Goal: Transaction & Acquisition: Download file/media

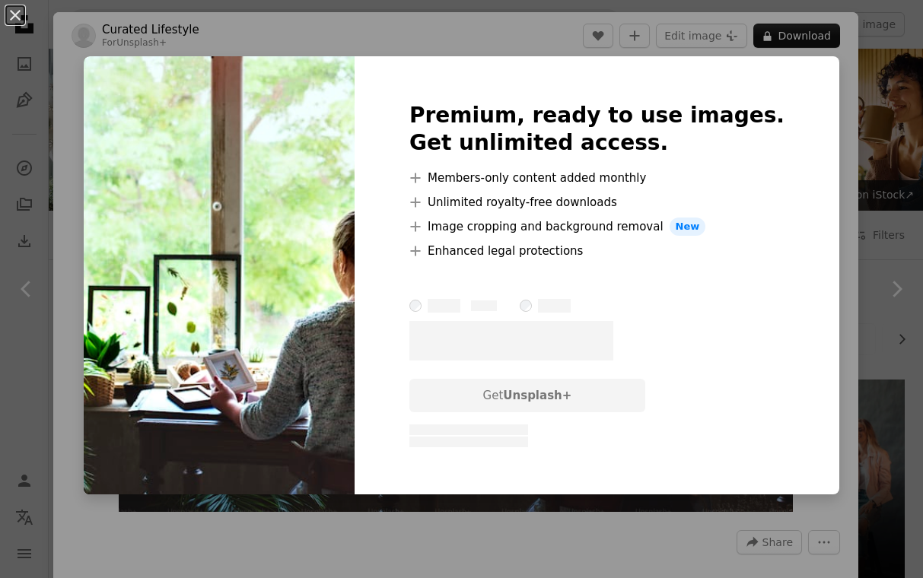
scroll to position [1951, 0]
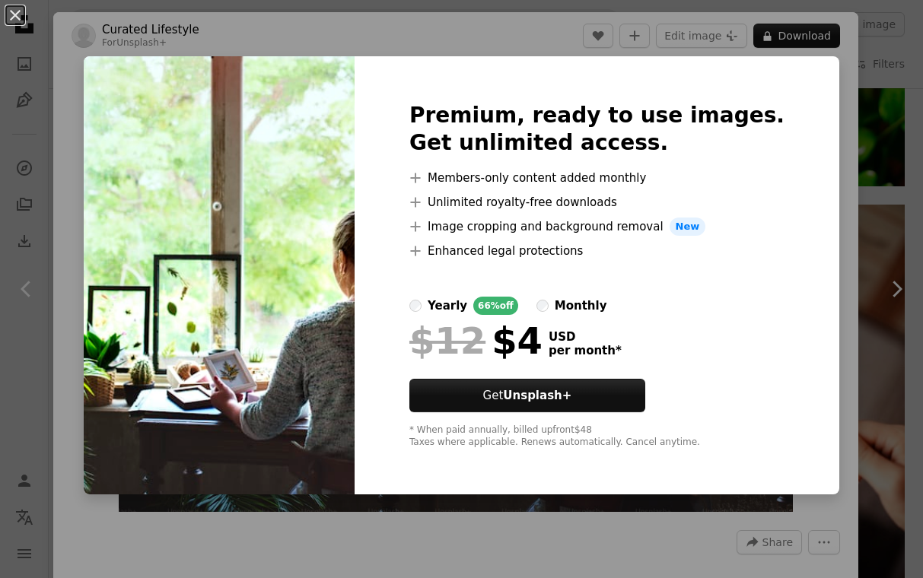
click at [834, 220] on div "An X shape Premium, ready to use images. Get unlimited access. A plus sign Memb…" at bounding box center [461, 289] width 923 height 578
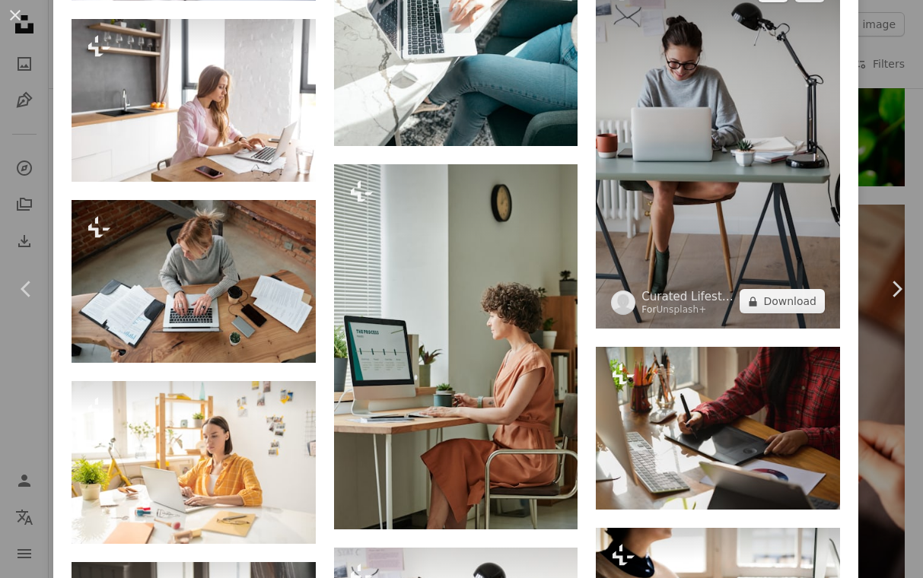
scroll to position [3213, 0]
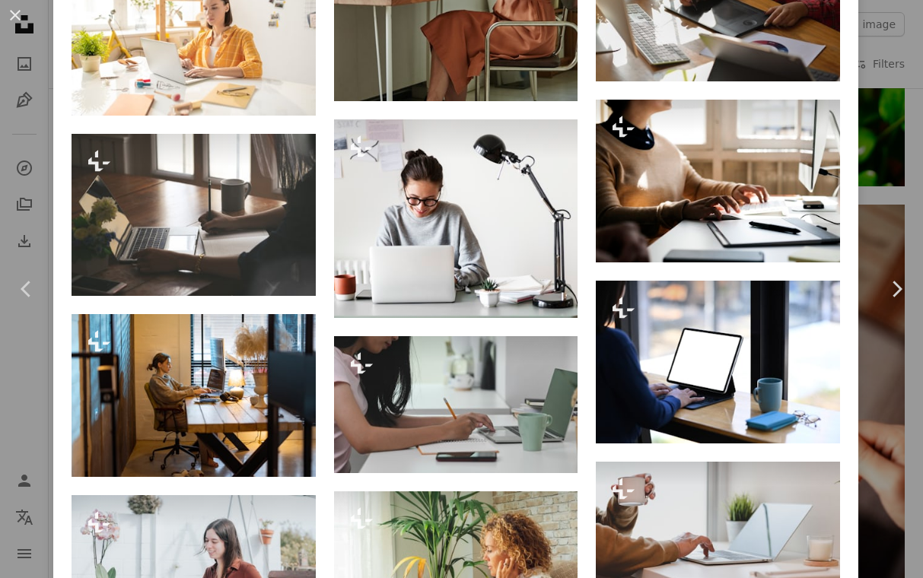
click at [879, 158] on div "An X shape Chevron left Chevron right Curated Lifestyle For Unsplash+ A heart A…" at bounding box center [461, 289] width 923 height 578
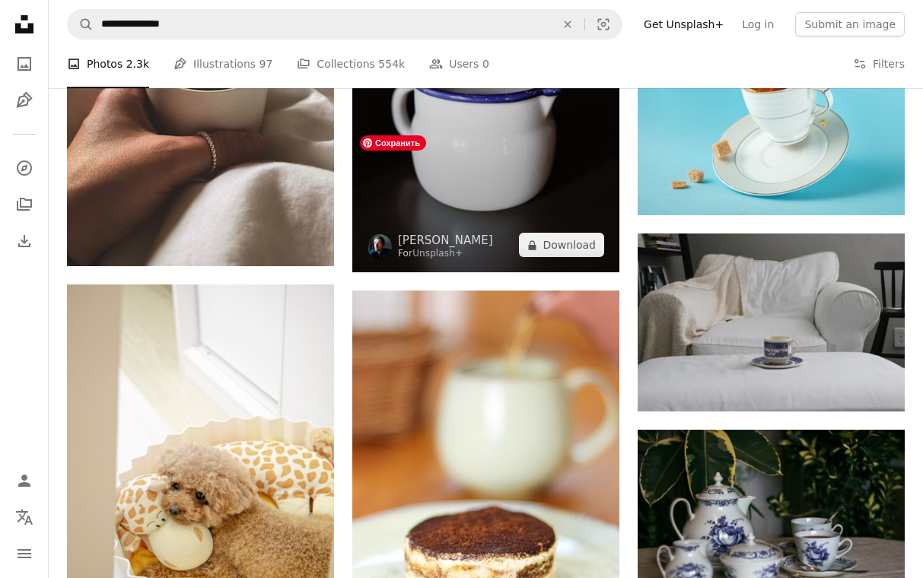
scroll to position [2826, 0]
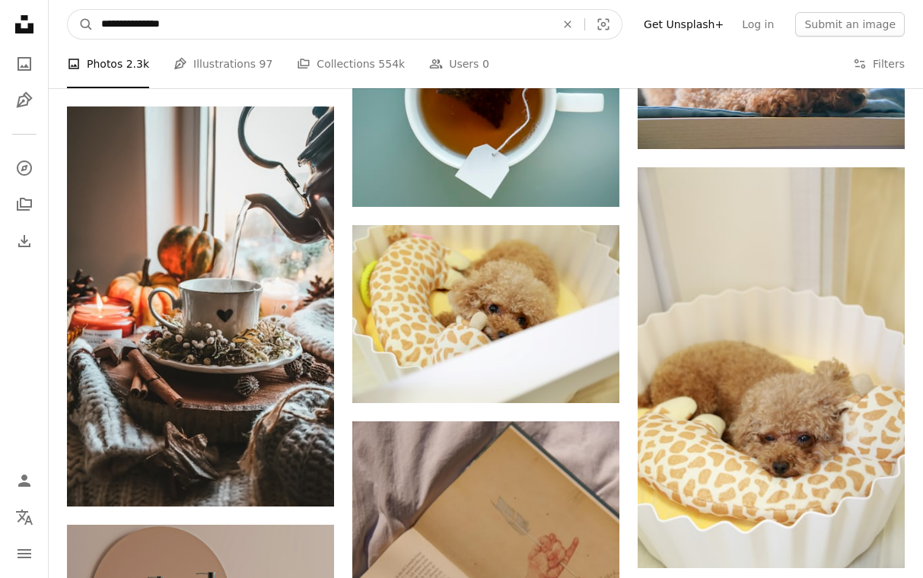
drag, startPoint x: 256, startPoint y: 33, endPoint x: 47, endPoint y: 26, distance: 209.3
type input "**********"
click at [68, 10] on button "A magnifying glass" at bounding box center [81, 24] width 26 height 29
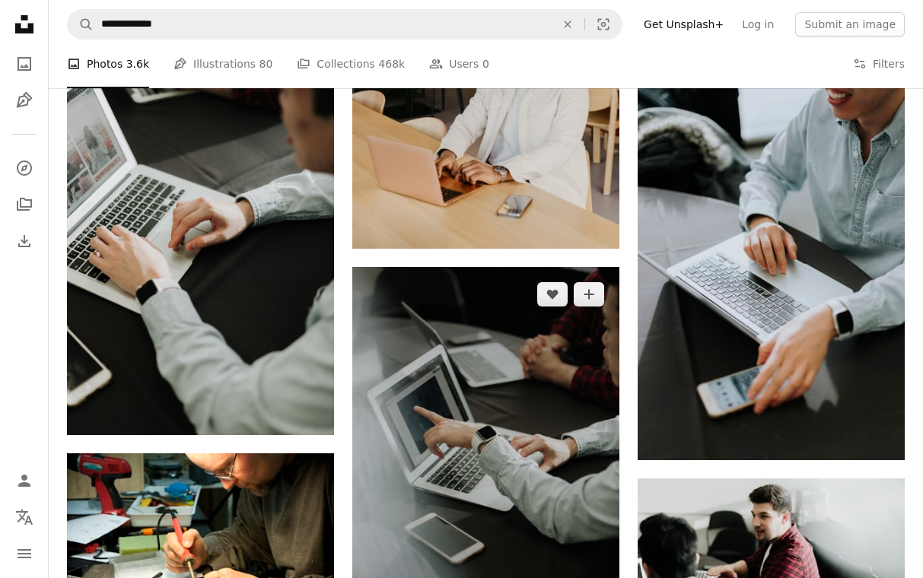
scroll to position [1683, 0]
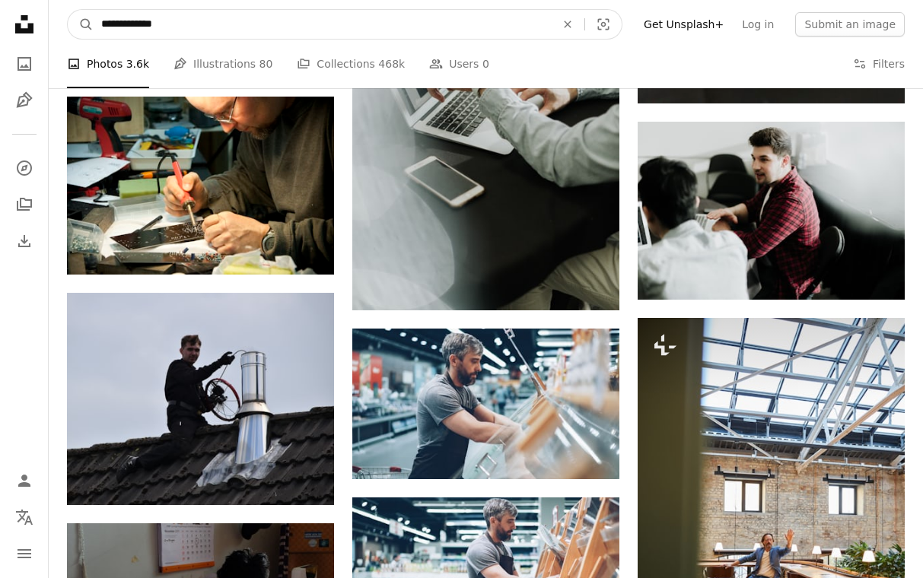
click at [126, 27] on input "**********" at bounding box center [322, 24] width 457 height 29
type input "**********"
click button "A magnifying glass" at bounding box center [81, 24] width 26 height 29
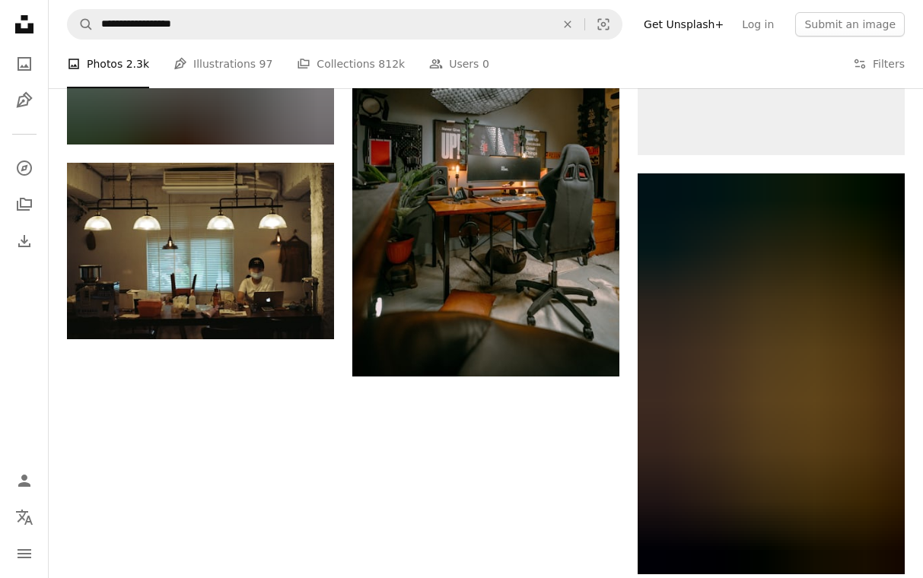
scroll to position [1725, 0]
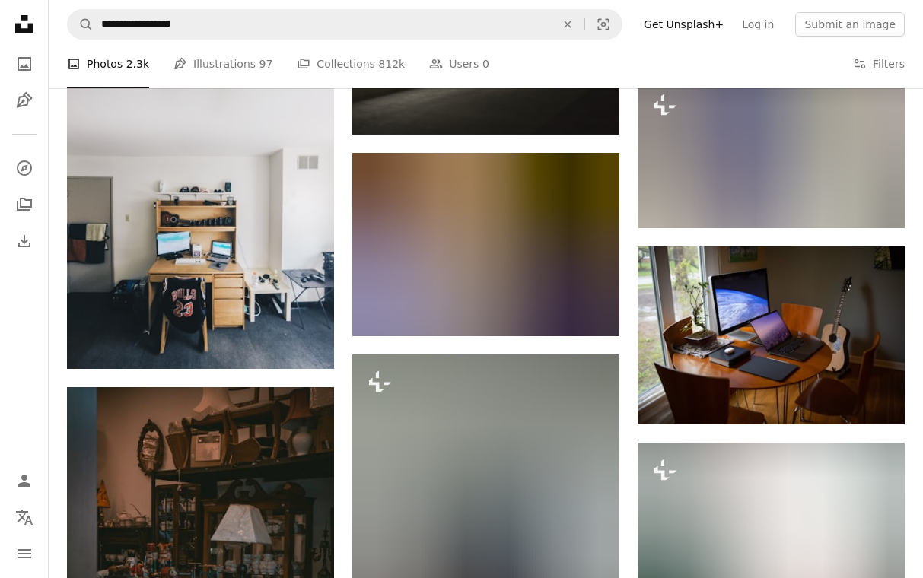
scroll to position [5178, 0]
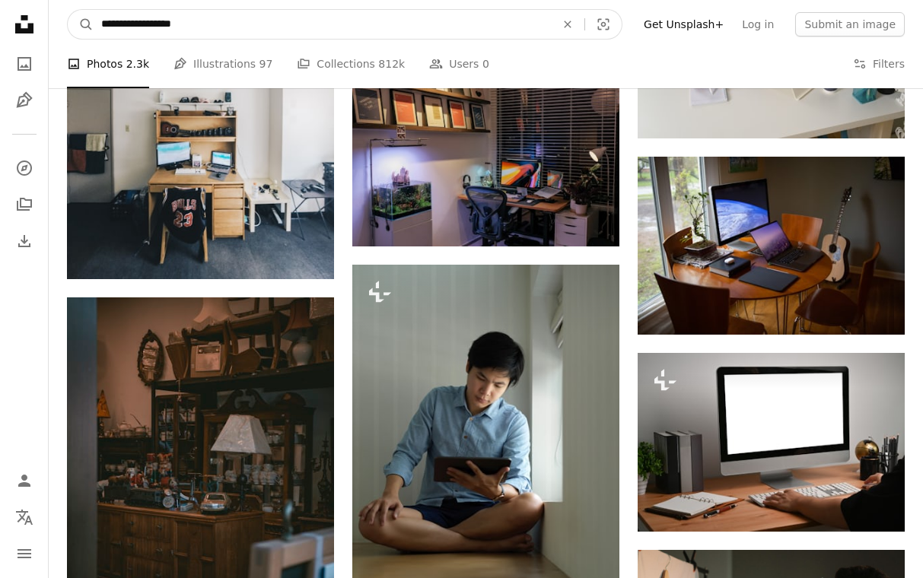
drag, startPoint x: 258, startPoint y: 17, endPoint x: 158, endPoint y: 25, distance: 99.9
click at [158, 25] on input "**********" at bounding box center [322, 24] width 457 height 29
click at [126, 25] on input "********" at bounding box center [322, 24] width 457 height 29
type input "**********"
click button "A magnifying glass" at bounding box center [81, 24] width 26 height 29
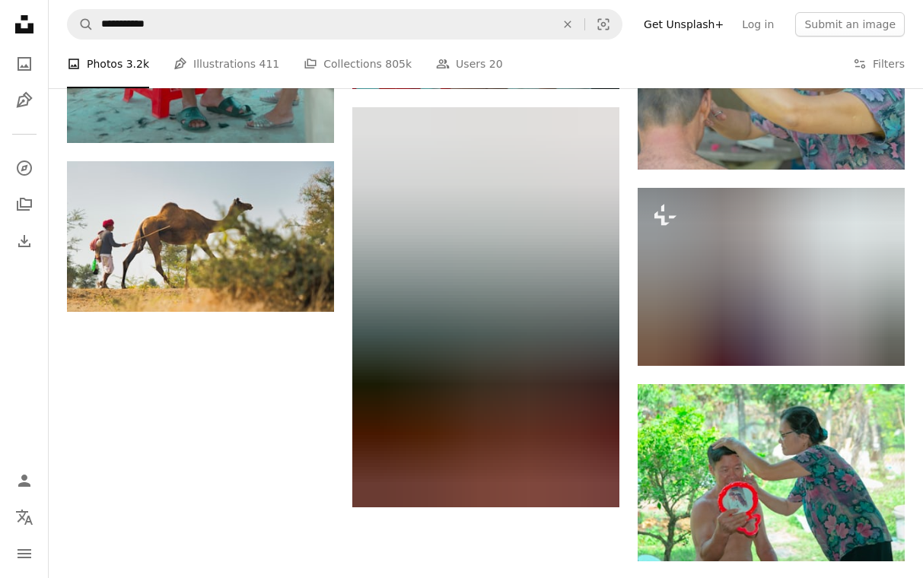
scroll to position [1907, 0]
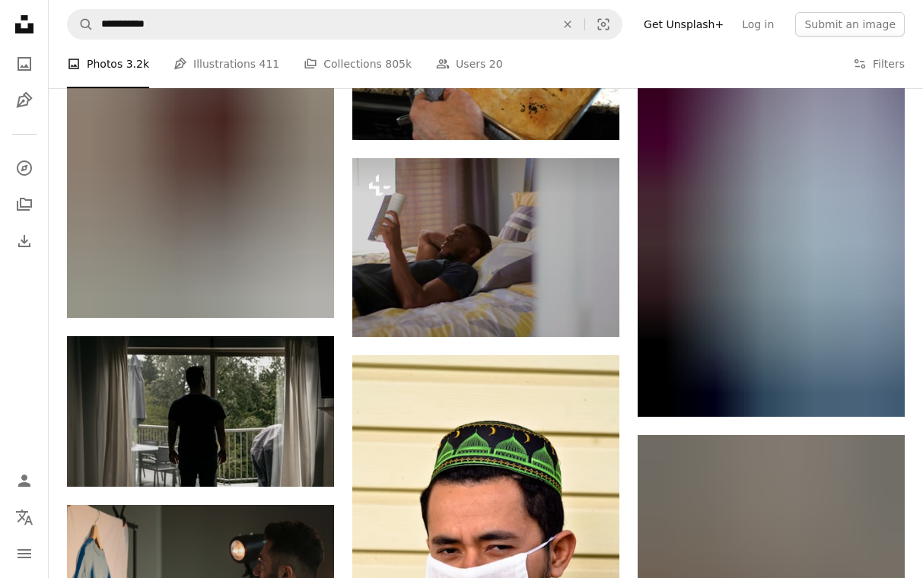
scroll to position [2700, 0]
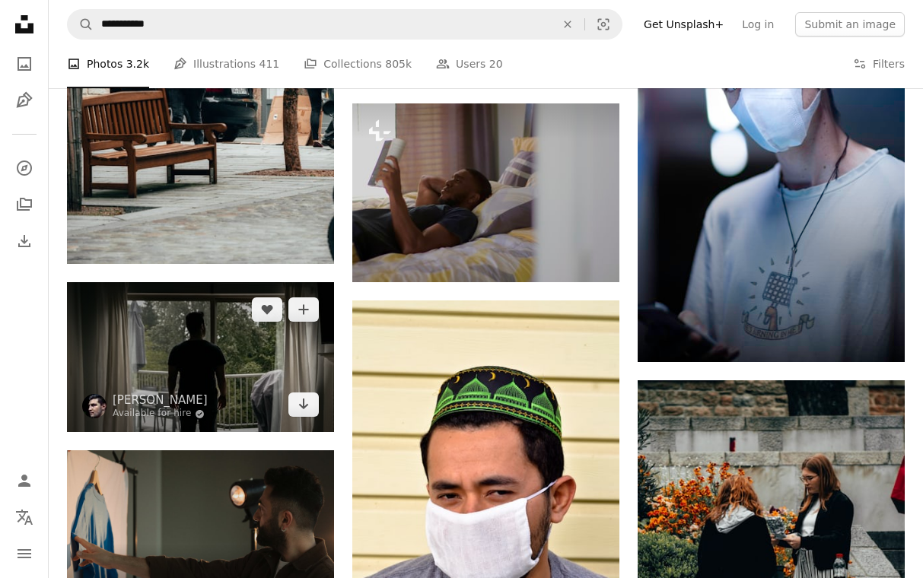
click at [171, 282] on img at bounding box center [200, 357] width 267 height 150
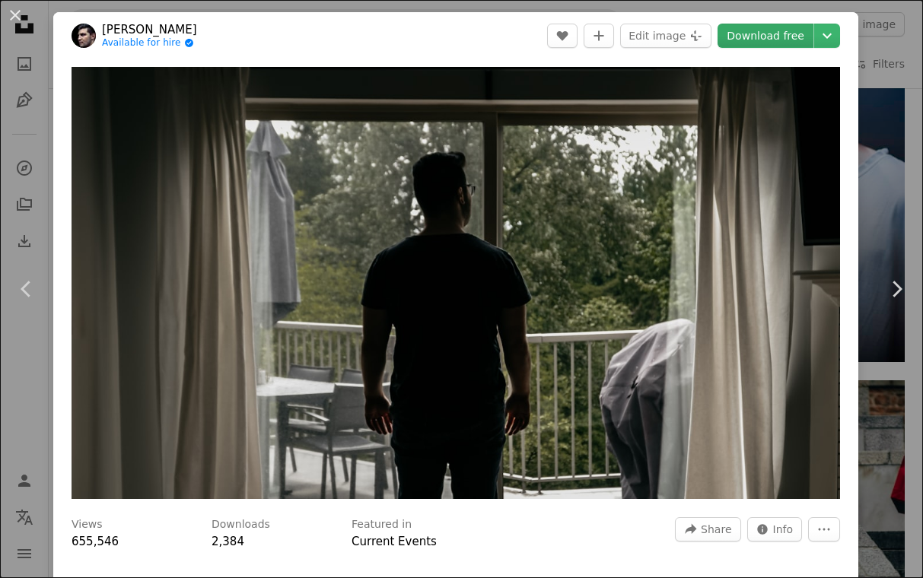
click at [778, 36] on link "Download free" at bounding box center [765, 36] width 96 height 24
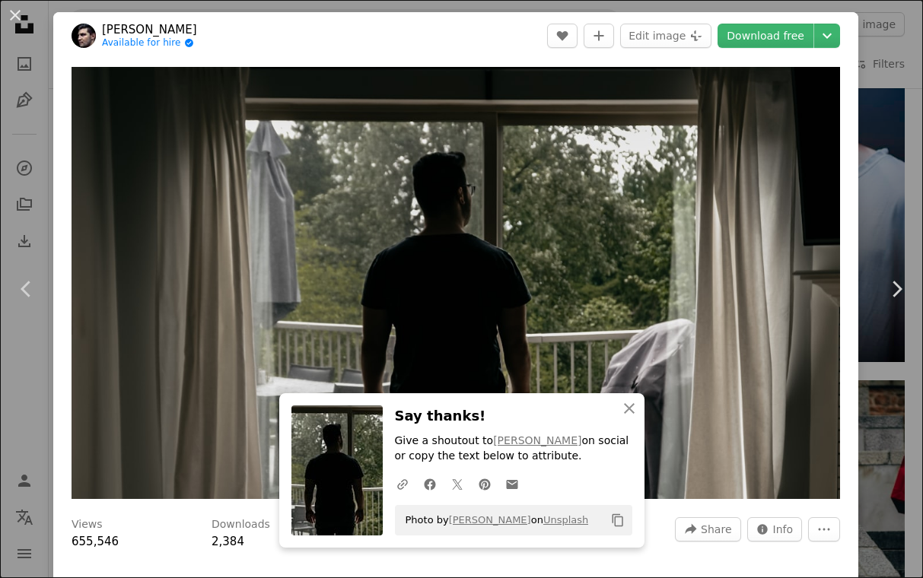
click at [899, 79] on div "An X shape Chevron left Chevron right An X shape Close Say thanks! Give a shout…" at bounding box center [461, 289] width 923 height 578
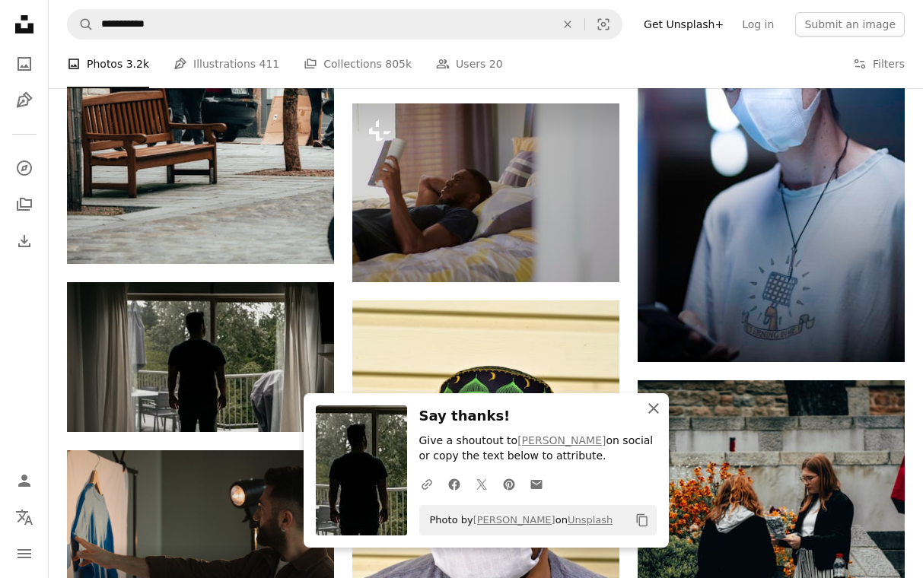
click at [652, 406] on icon "button" at bounding box center [653, 408] width 11 height 11
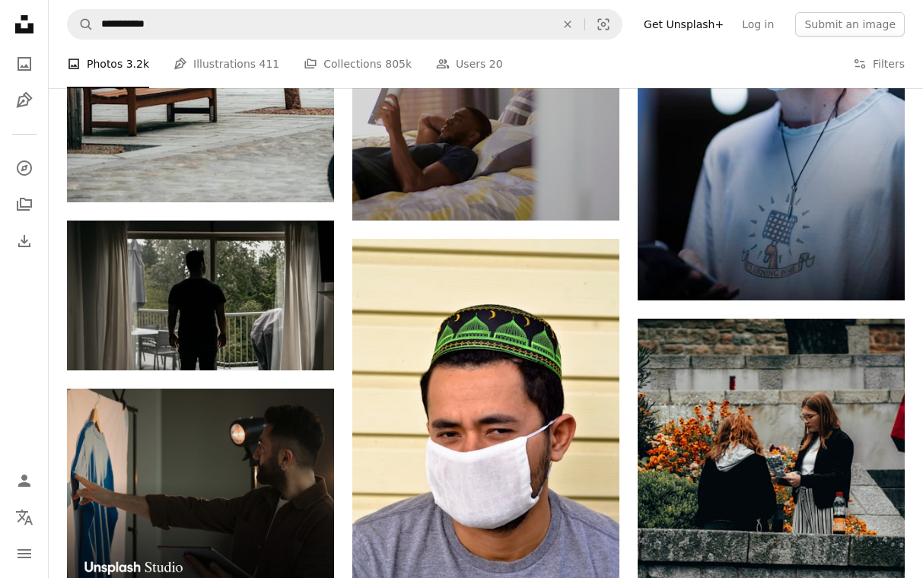
scroll to position [2750, 0]
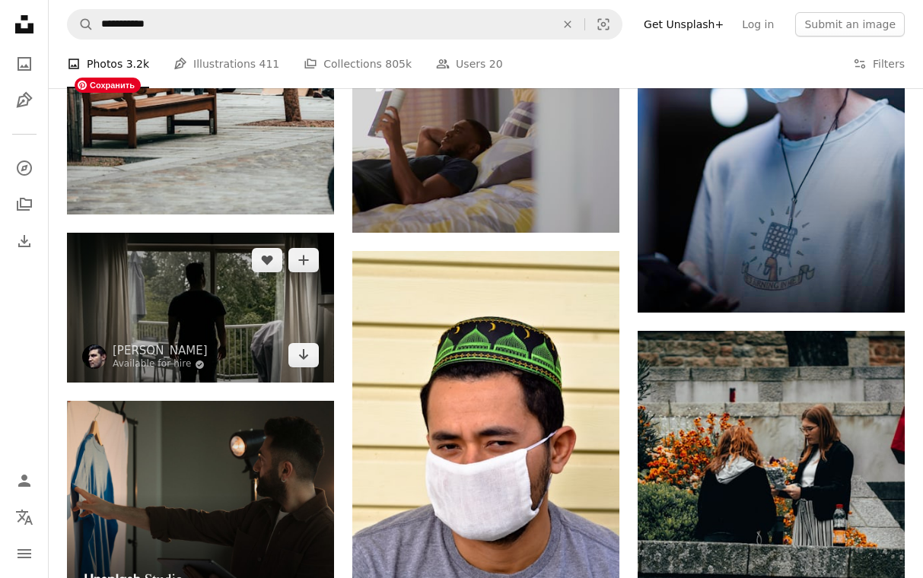
click at [228, 233] on img at bounding box center [200, 308] width 267 height 150
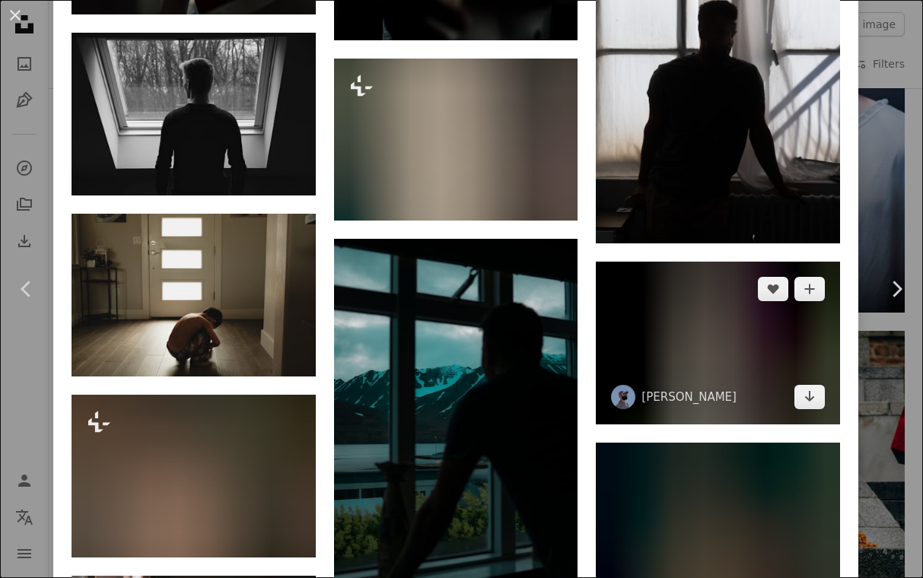
scroll to position [1643, 0]
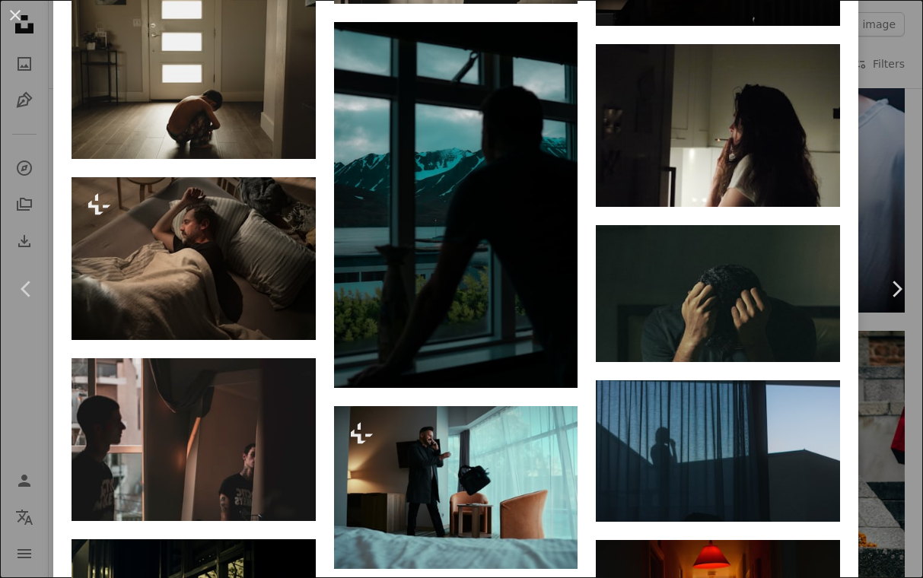
click at [887, 177] on div "An X shape Chevron left Chevron right [PERSON_NAME] Available for hire A checkm…" at bounding box center [461, 289] width 923 height 578
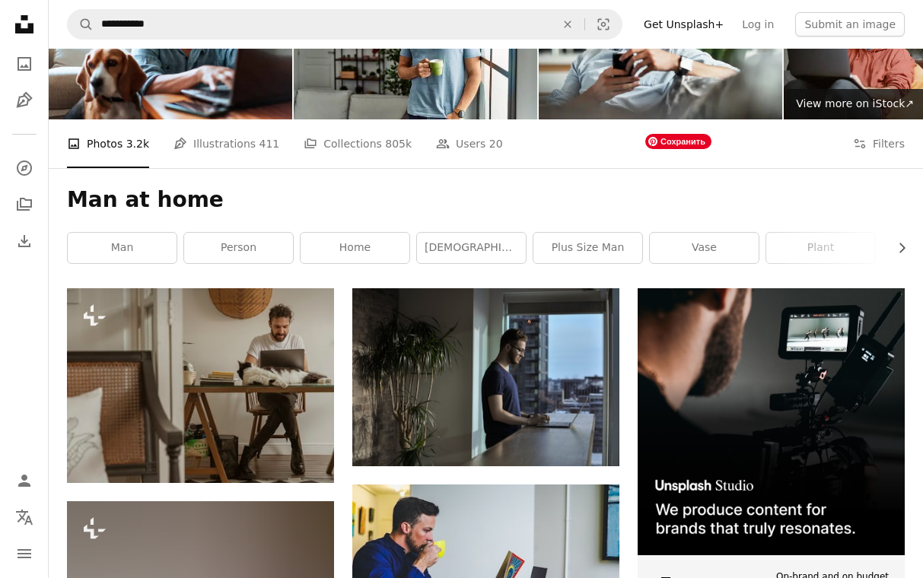
scroll to position [132, 0]
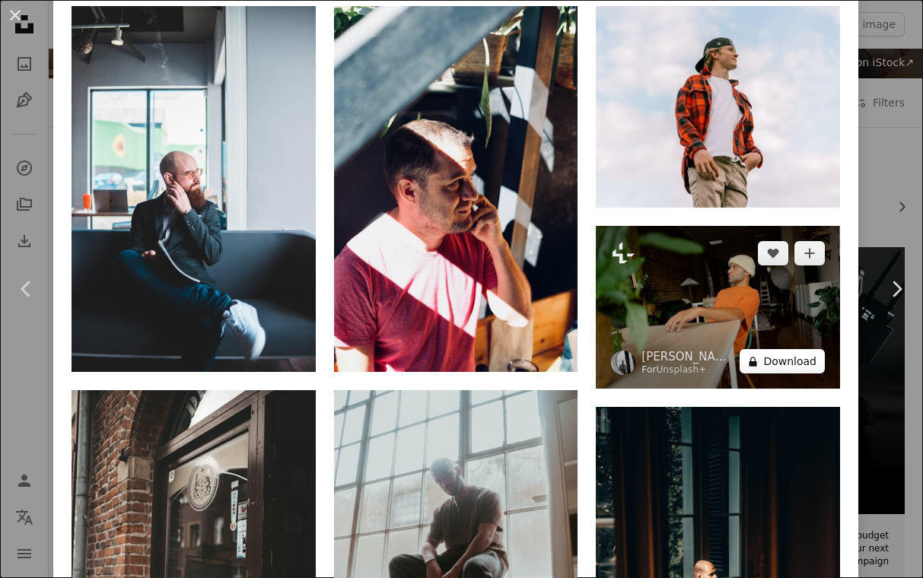
scroll to position [1048, 0]
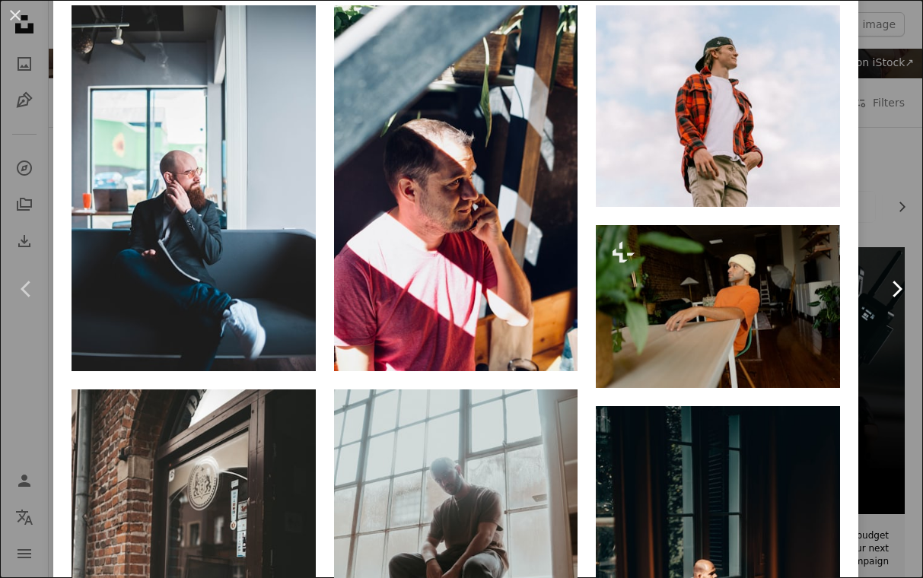
click at [888, 234] on link "Chevron right" at bounding box center [895, 289] width 53 height 146
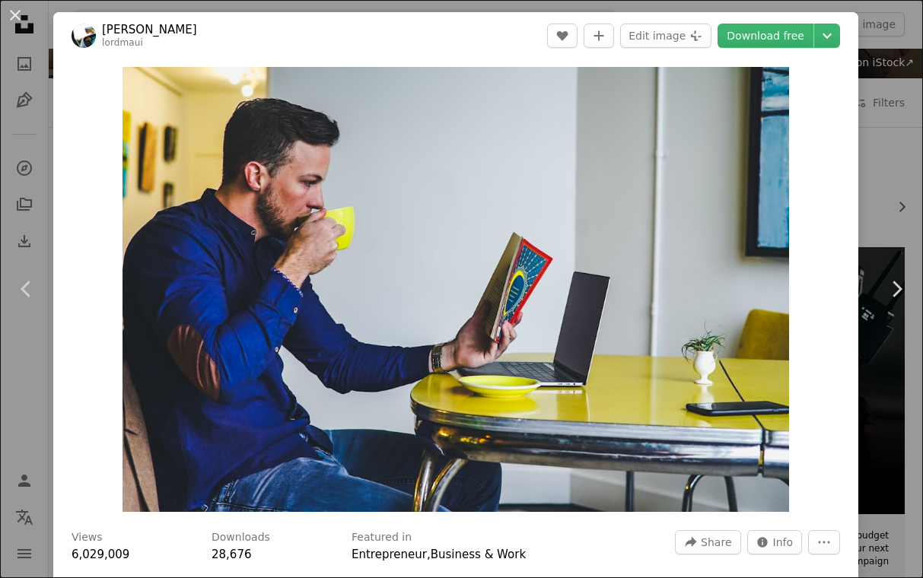
click at [881, 55] on div "An X shape Chevron left Chevron right [PERSON_NAME] lordmaui A heart A plus sig…" at bounding box center [461, 289] width 923 height 578
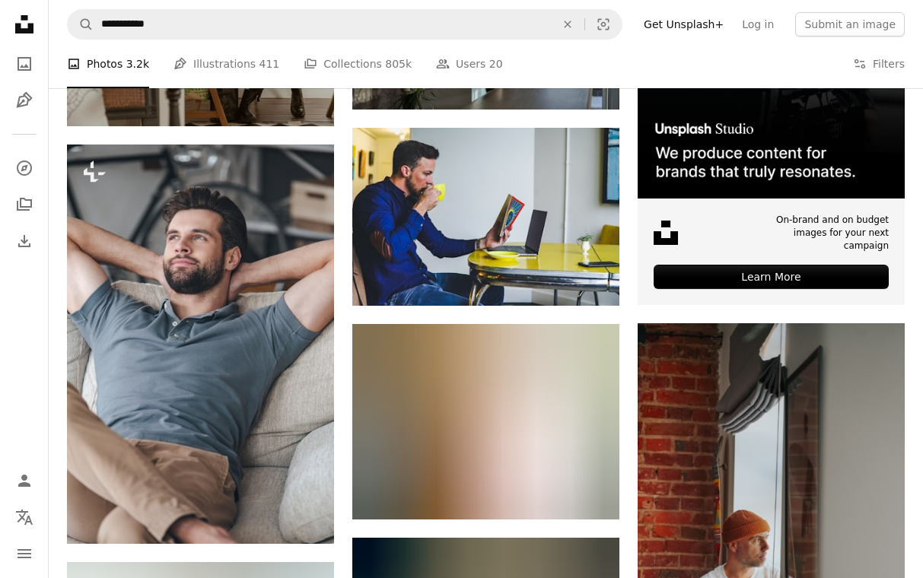
scroll to position [449, 0]
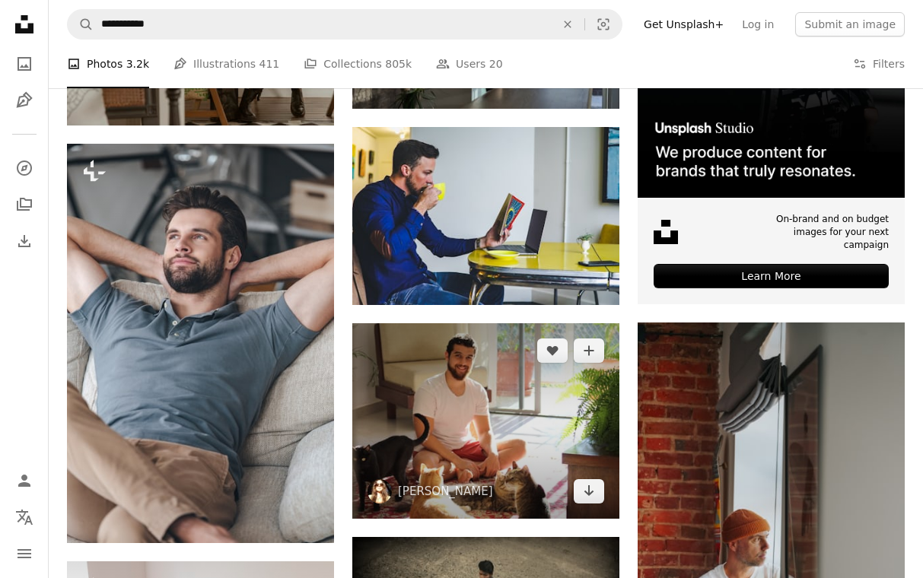
click at [555, 323] on img at bounding box center [485, 420] width 267 height 195
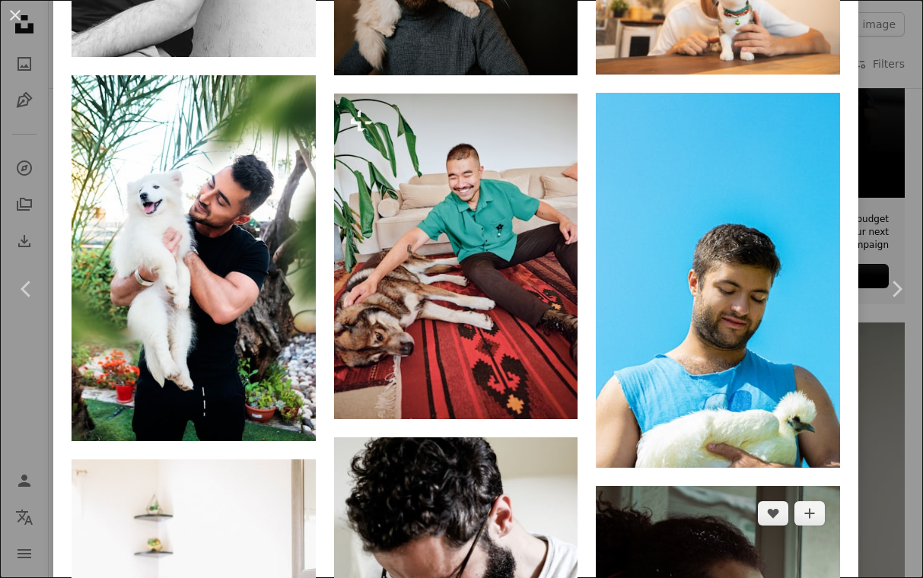
scroll to position [1430, 0]
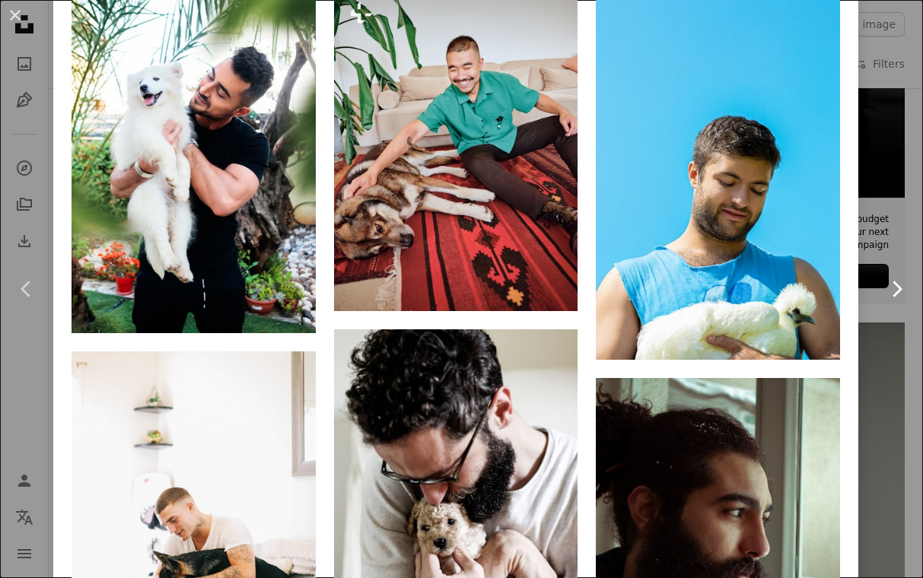
click at [895, 226] on link "Chevron right" at bounding box center [895, 289] width 53 height 146
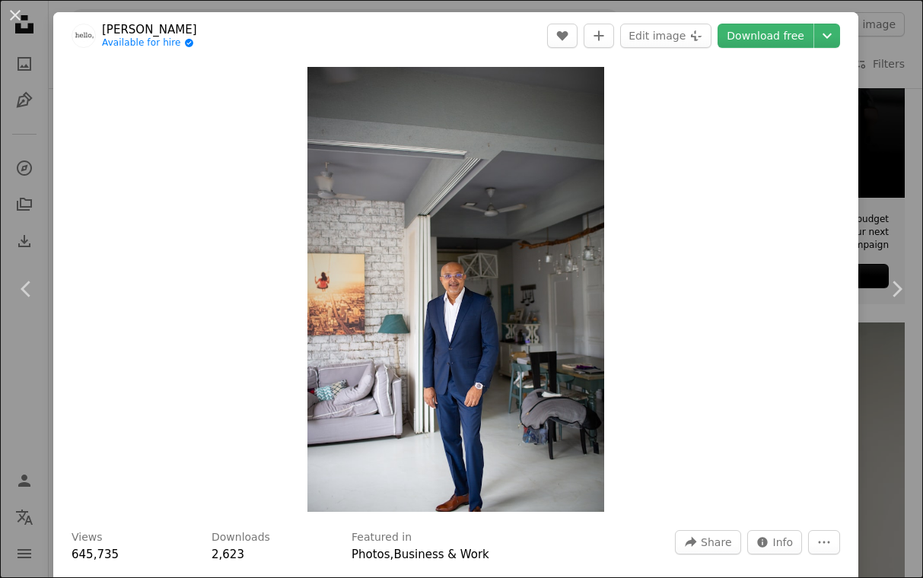
click at [892, 48] on div "An X shape Chevron left Chevron right [PERSON_NAME] Available for hire A checkm…" at bounding box center [461, 289] width 923 height 578
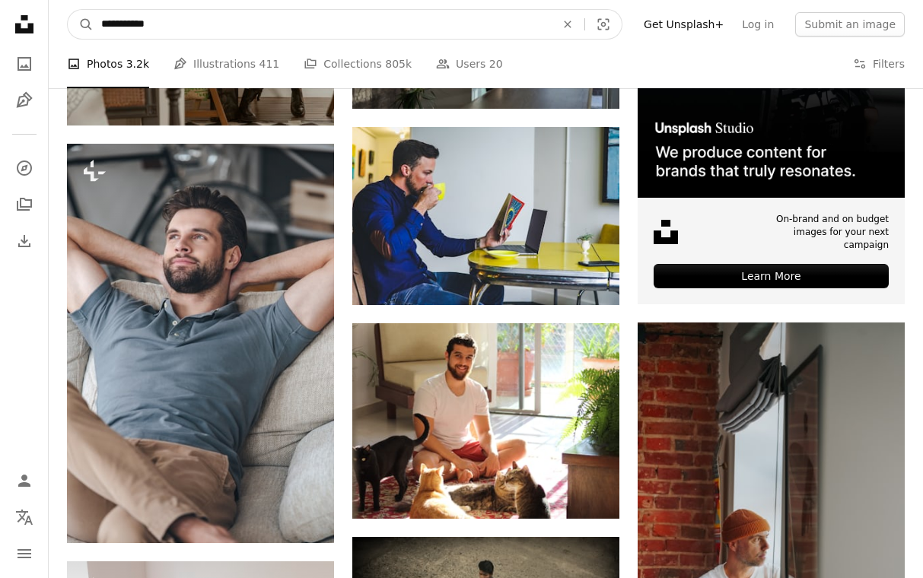
click at [176, 27] on input "**********" at bounding box center [322, 24] width 457 height 29
type input "**********"
click button "A magnifying glass" at bounding box center [81, 24] width 26 height 29
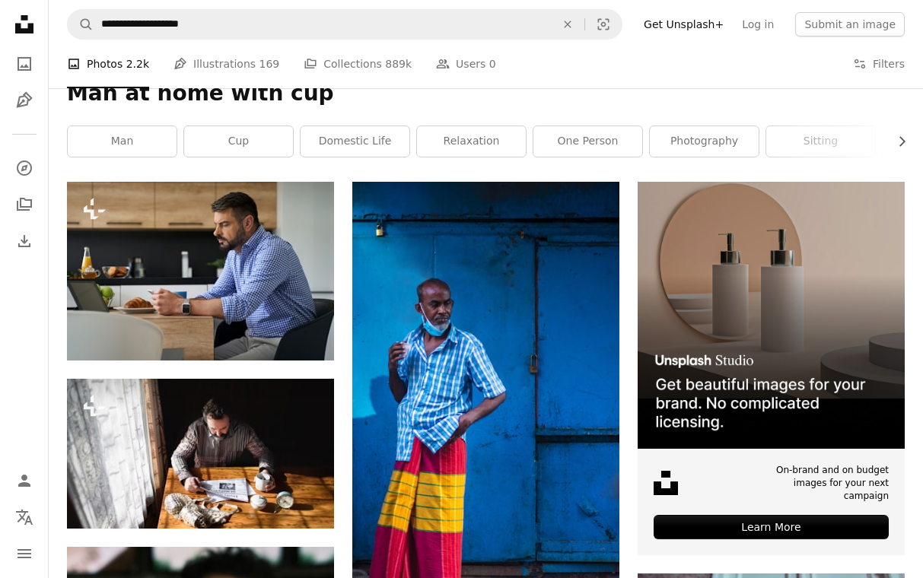
scroll to position [201, 0]
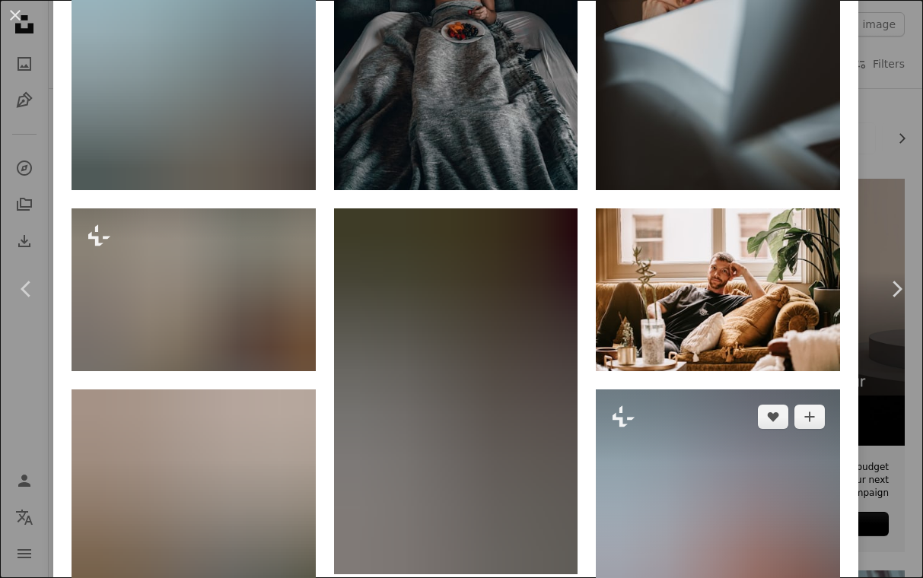
scroll to position [1184, 0]
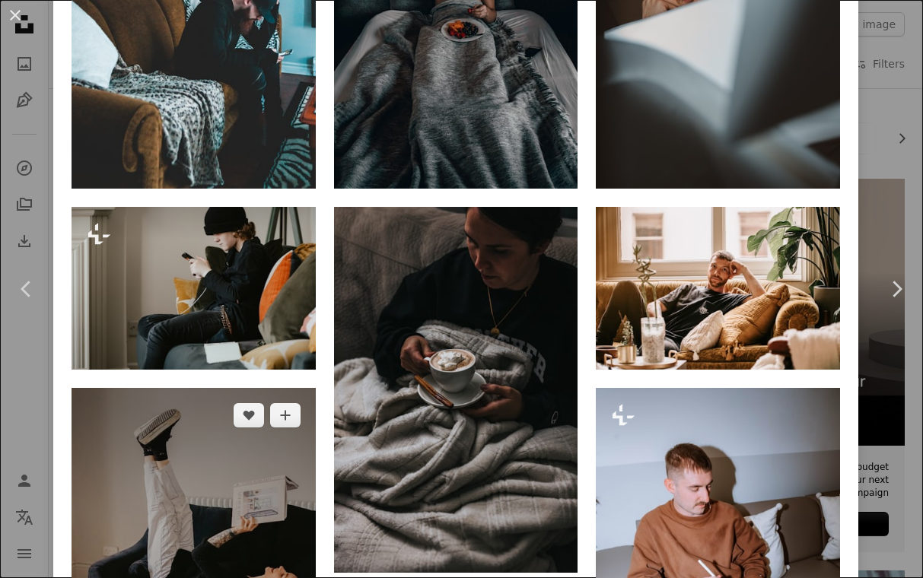
click at [295, 388] on img at bounding box center [194, 571] width 244 height 366
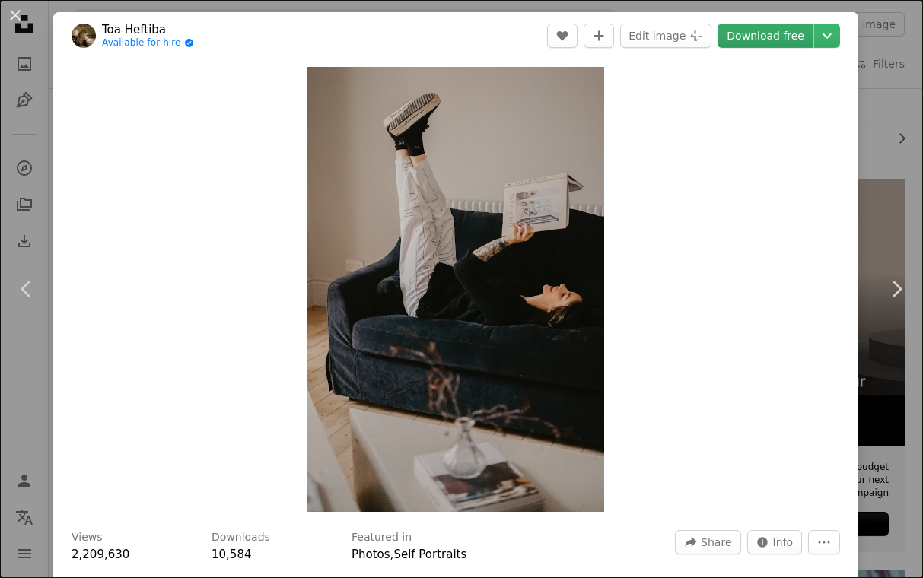
click at [790, 33] on link "Download free" at bounding box center [765, 36] width 96 height 24
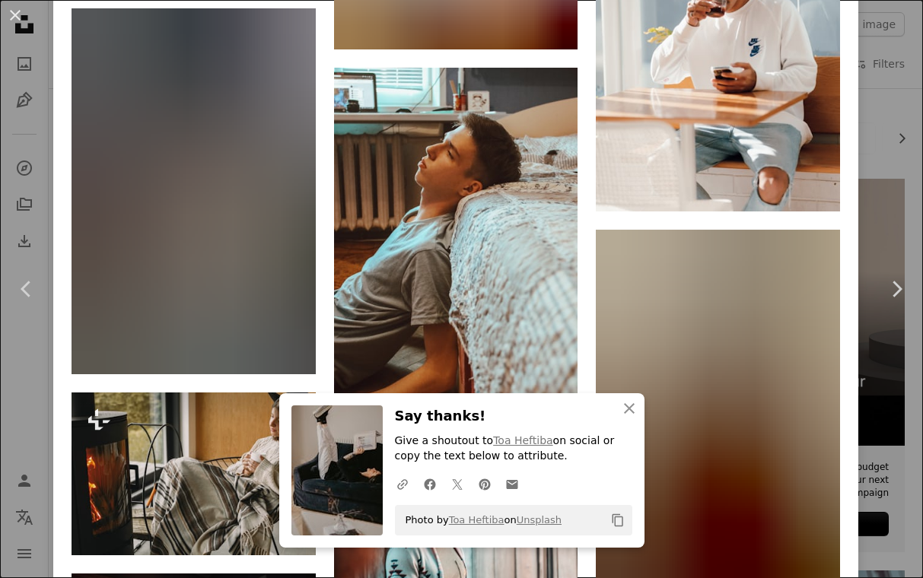
scroll to position [5263, 0]
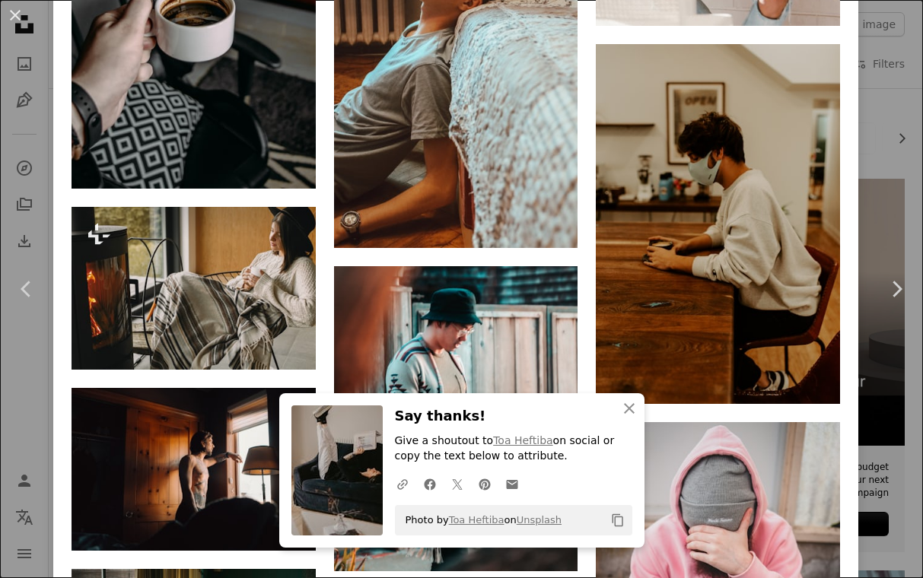
click at [895, 208] on div "An X shape Chevron left Chevron right An X shape Close Say thanks! Give a shout…" at bounding box center [461, 289] width 923 height 578
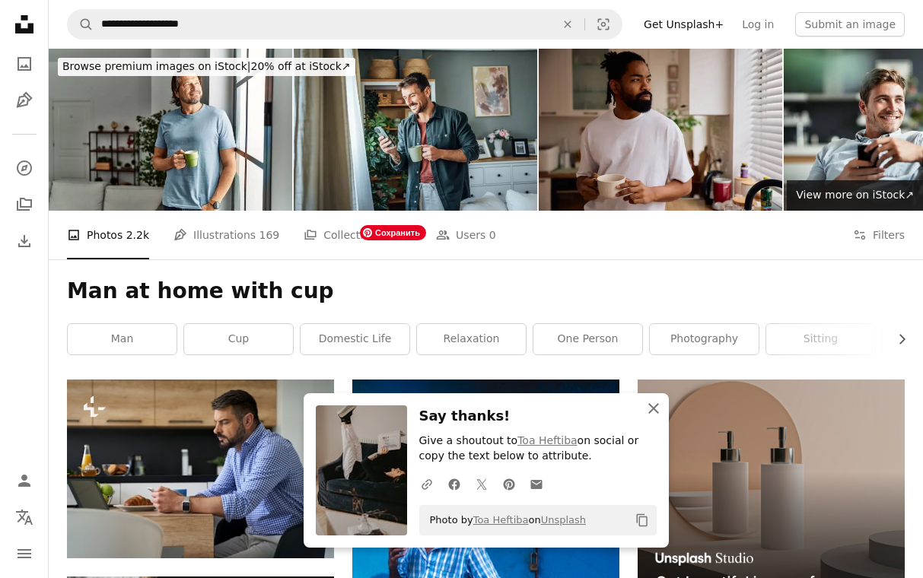
click at [654, 408] on icon "An X shape" at bounding box center [653, 408] width 18 height 18
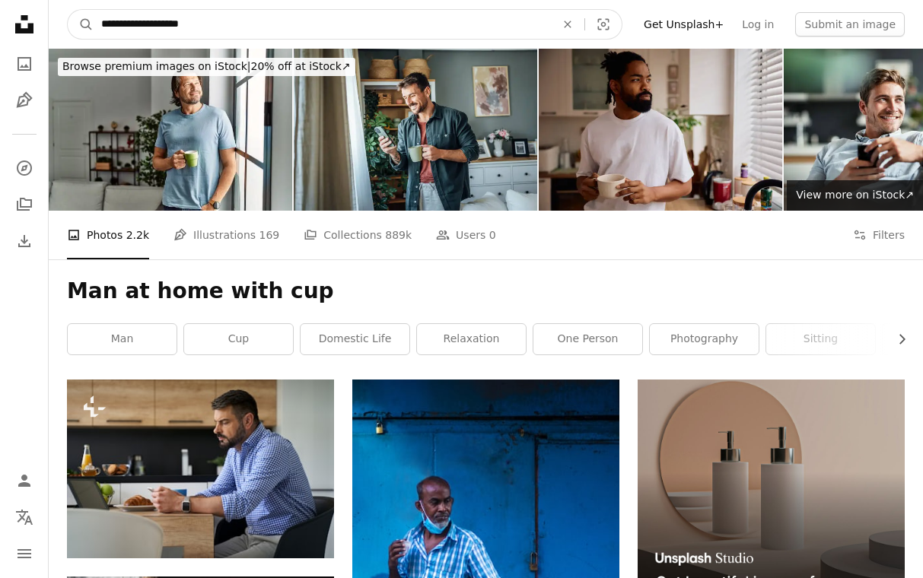
drag, startPoint x: 349, startPoint y: 33, endPoint x: -14, endPoint y: 33, distance: 363.6
drag, startPoint x: 330, startPoint y: 21, endPoint x: 28, endPoint y: 20, distance: 302.0
type input "*"
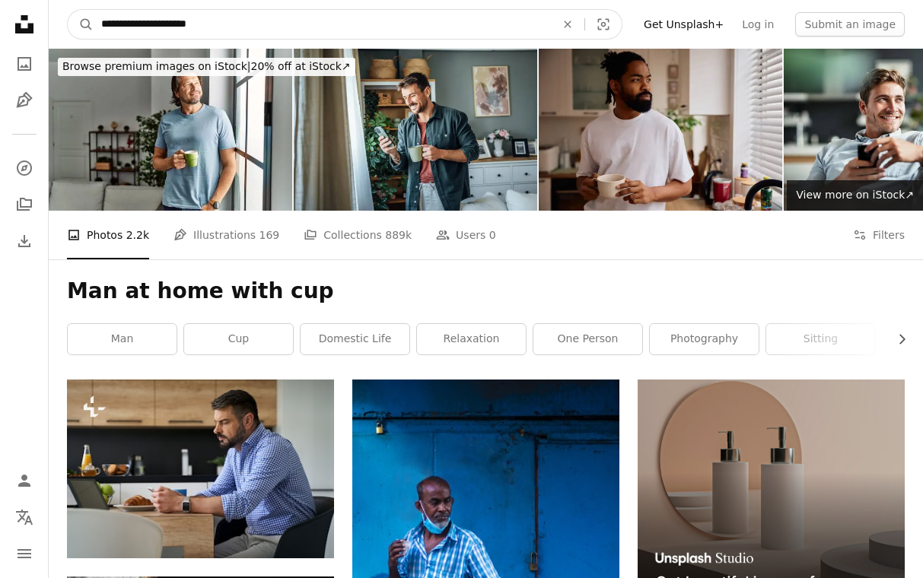
type input "**********"
click button "A magnifying glass" at bounding box center [81, 24] width 26 height 29
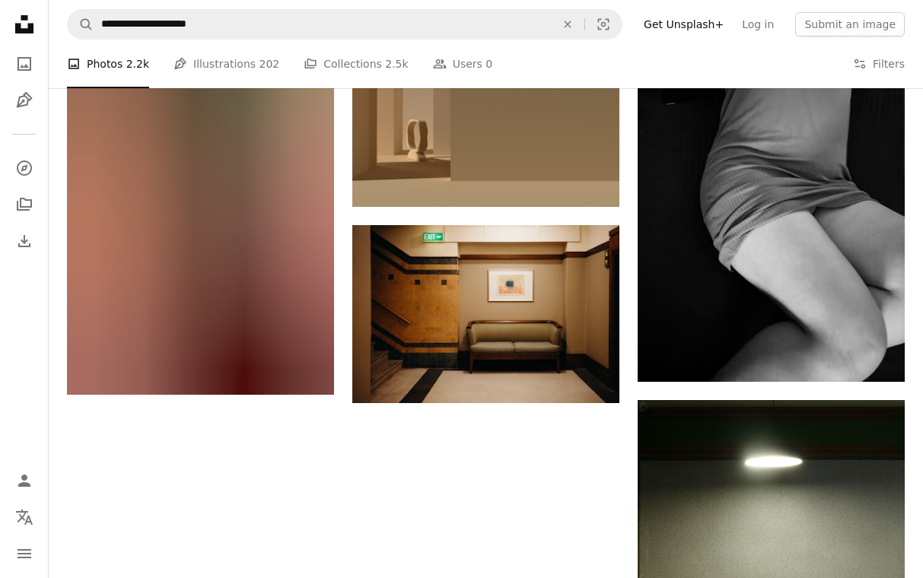
scroll to position [2001, 0]
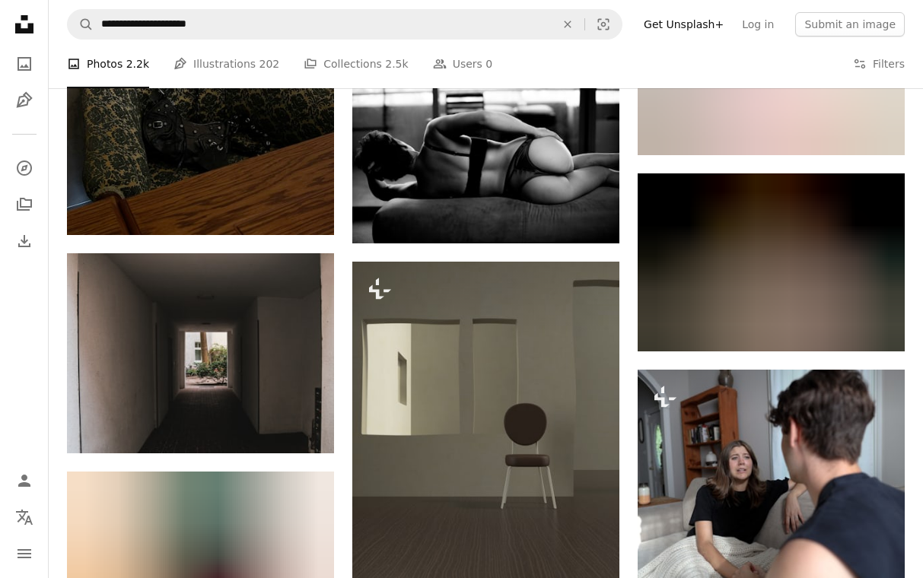
scroll to position [3042, 0]
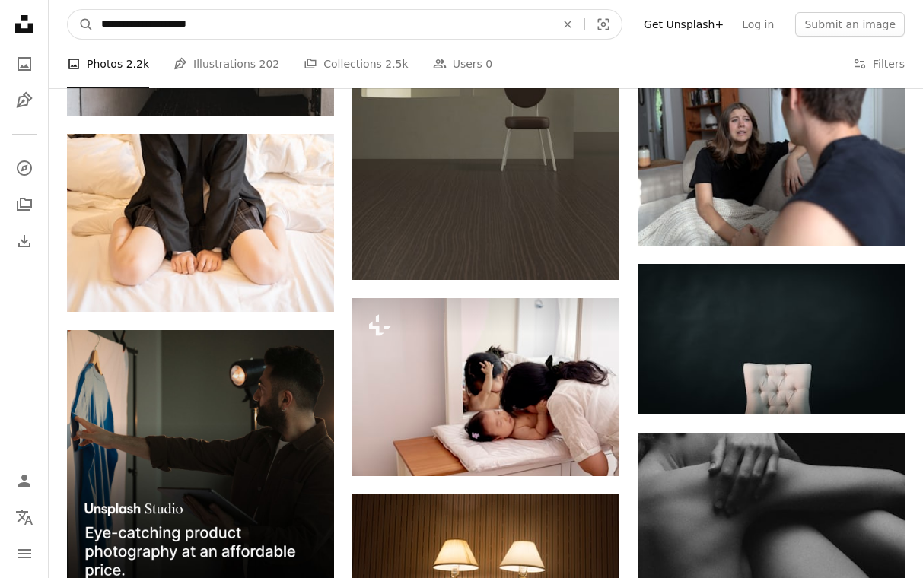
drag, startPoint x: 172, startPoint y: 28, endPoint x: 105, endPoint y: 27, distance: 67.0
click at [105, 27] on input "**********" at bounding box center [322, 24] width 457 height 29
click at [113, 27] on input "**********" at bounding box center [322, 24] width 457 height 29
type input "**********"
click at [68, 10] on button "A magnifying glass" at bounding box center [81, 24] width 26 height 29
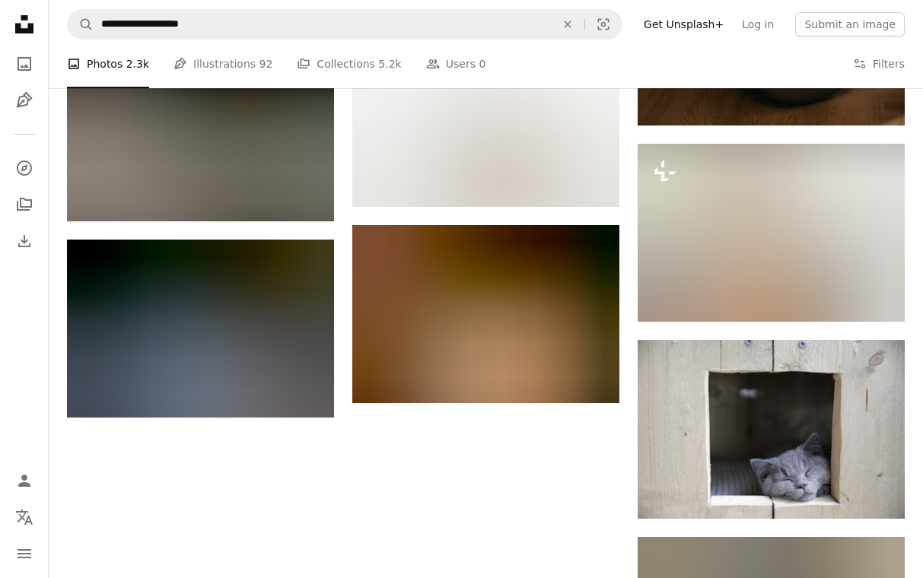
scroll to position [1759, 0]
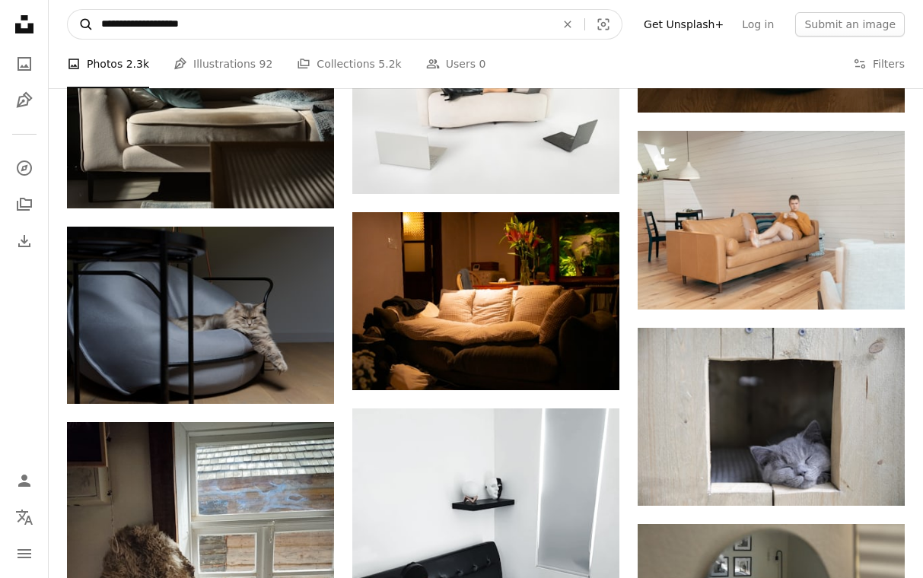
drag, startPoint x: 160, startPoint y: 26, endPoint x: 86, endPoint y: 24, distance: 73.8
click at [86, 24] on form "**********" at bounding box center [344, 24] width 555 height 30
type input "**********"
click at [68, 10] on button "A magnifying glass" at bounding box center [81, 24] width 26 height 29
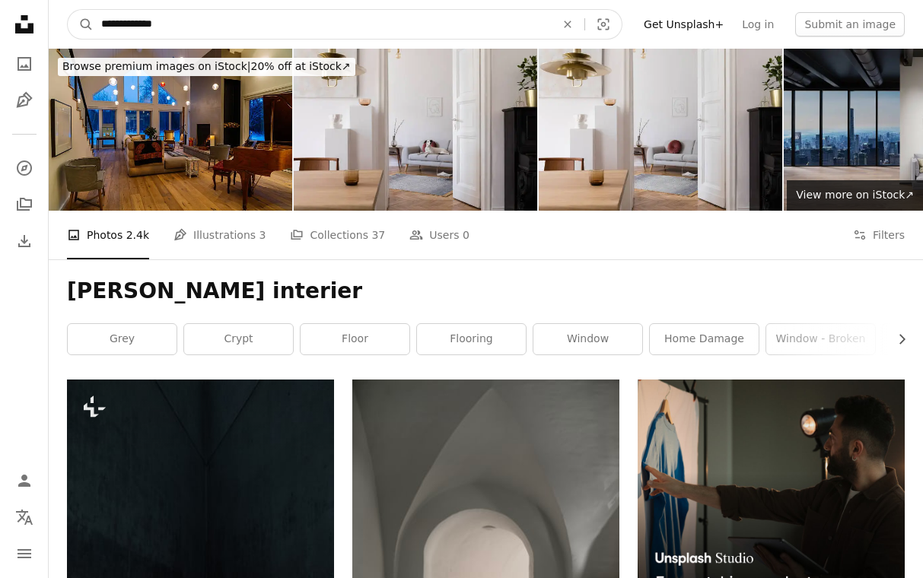
drag, startPoint x: 127, startPoint y: 26, endPoint x: 54, endPoint y: 26, distance: 73.0
click at [54, 26] on nav "**********" at bounding box center [486, 24] width 874 height 49
type input "**********"
click button "A magnifying glass" at bounding box center [81, 24] width 26 height 29
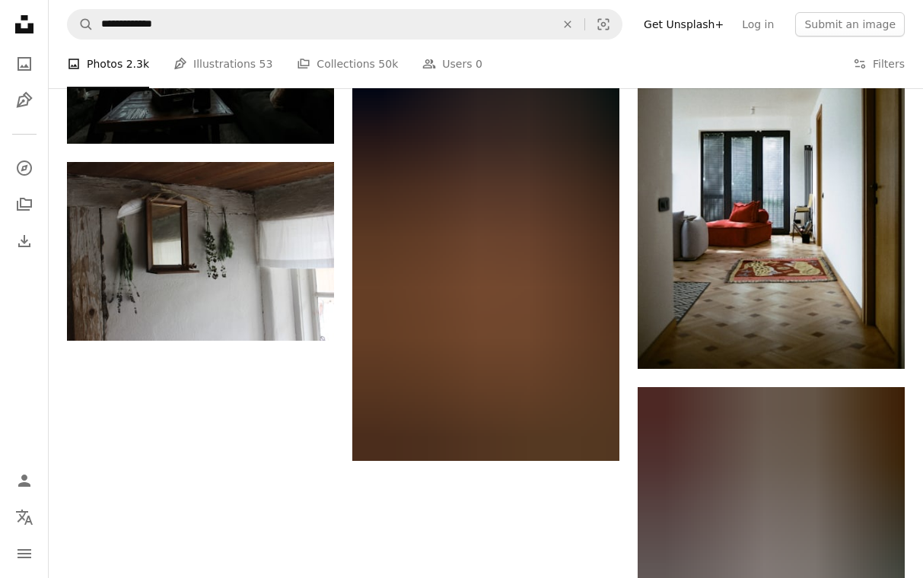
scroll to position [2122, 0]
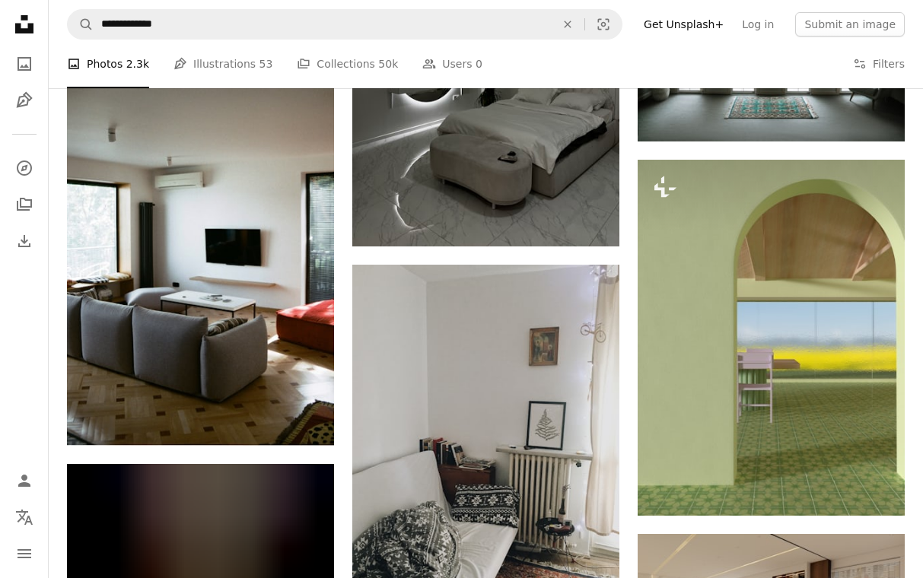
scroll to position [4073, 0]
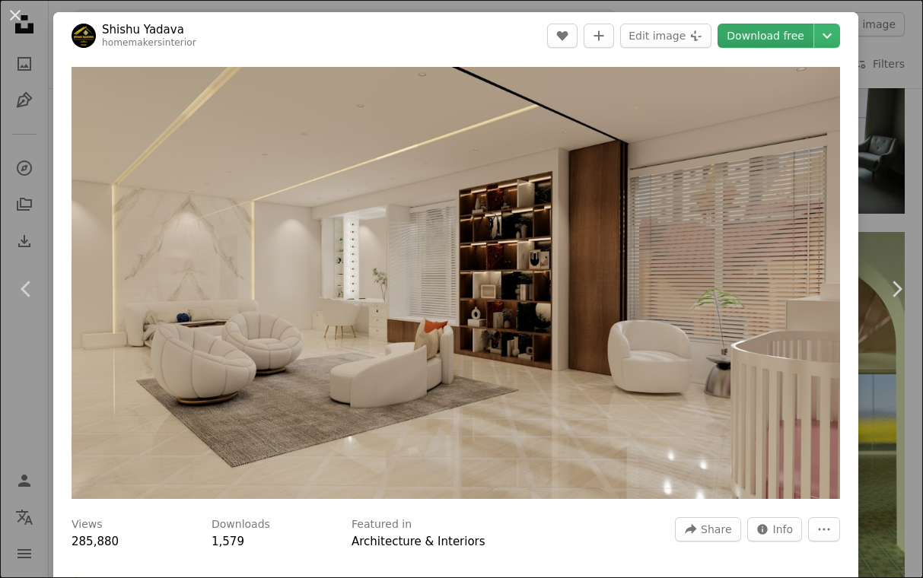
click at [768, 39] on link "Download free" at bounding box center [765, 36] width 96 height 24
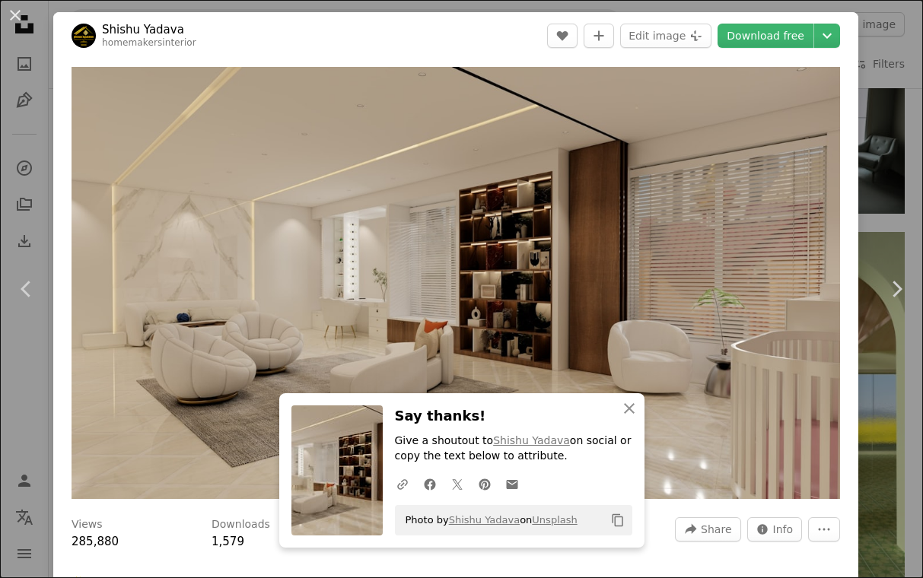
click at [908, 204] on div "An X shape Chevron left Chevron right An X shape Close Say thanks! Give a shout…" at bounding box center [461, 289] width 923 height 578
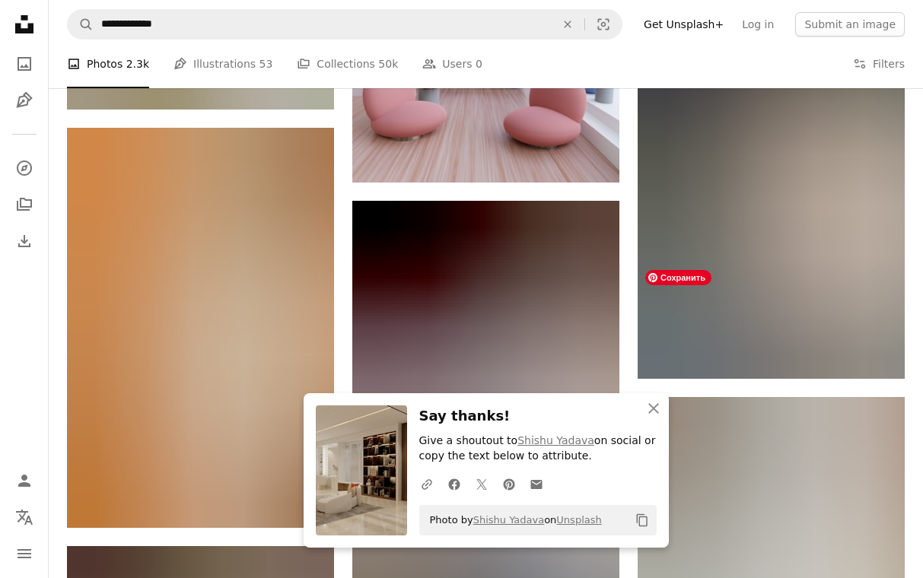
scroll to position [4914, 0]
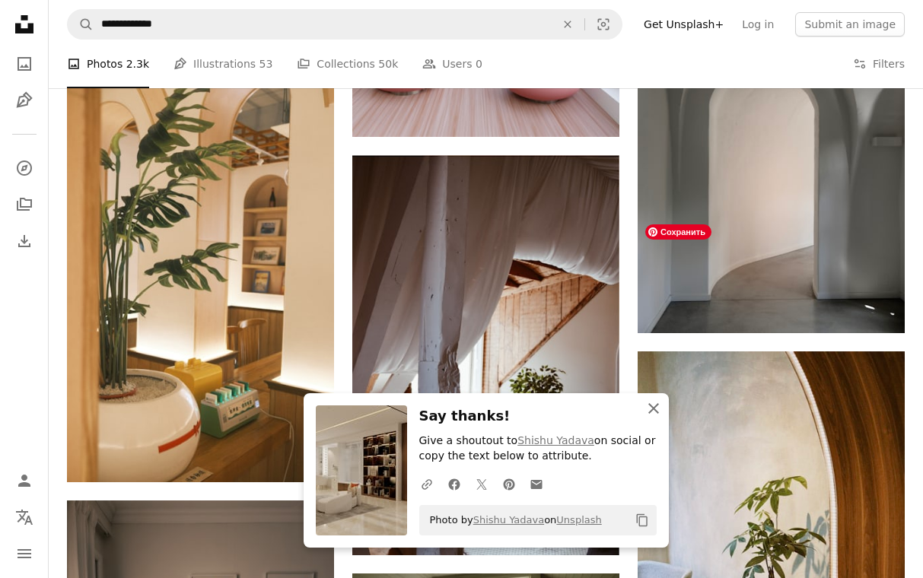
click at [650, 410] on icon "button" at bounding box center [653, 408] width 11 height 11
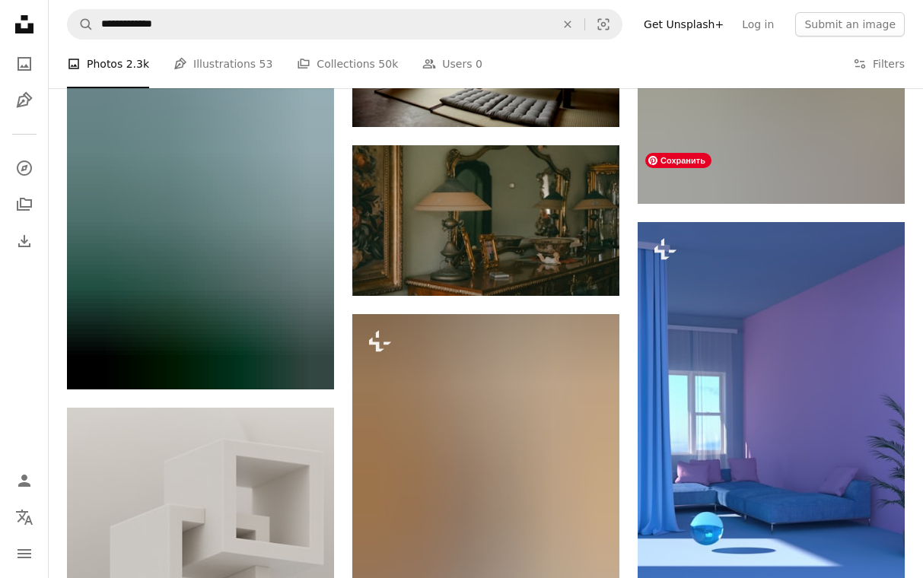
scroll to position [20619, 0]
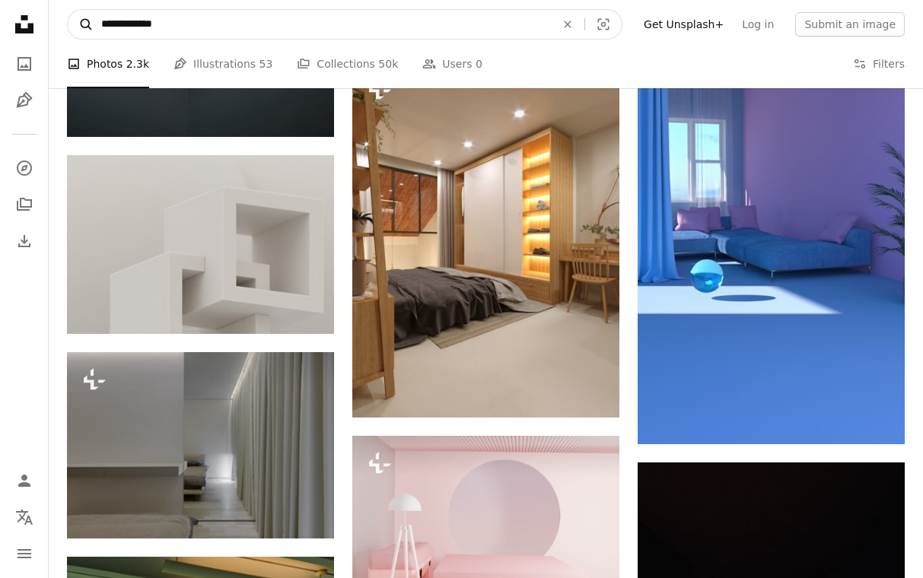
drag, startPoint x: 124, startPoint y: 29, endPoint x: 72, endPoint y: 27, distance: 51.8
click at [72, 29] on form "**********" at bounding box center [344, 24] width 555 height 30
type input "********"
click button "A magnifying glass" at bounding box center [81, 24] width 26 height 29
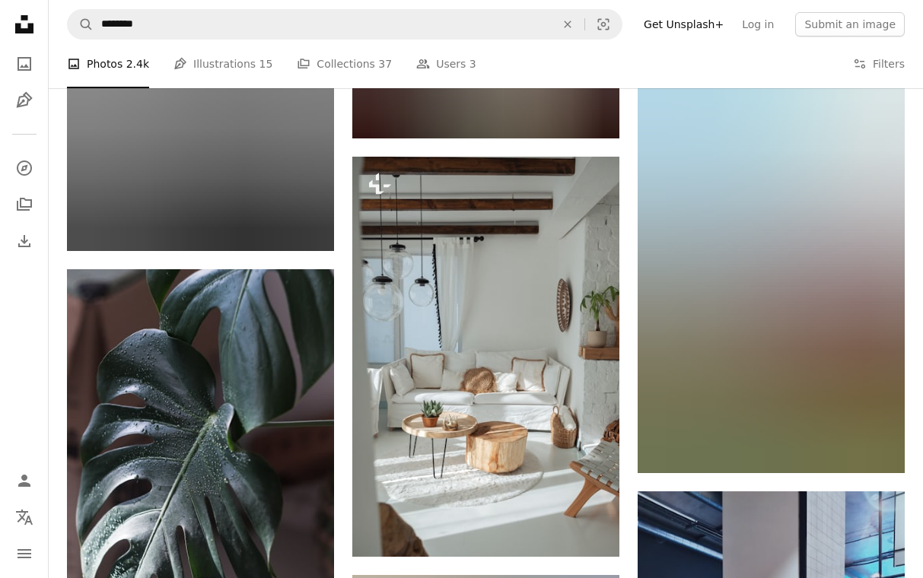
scroll to position [1737, 0]
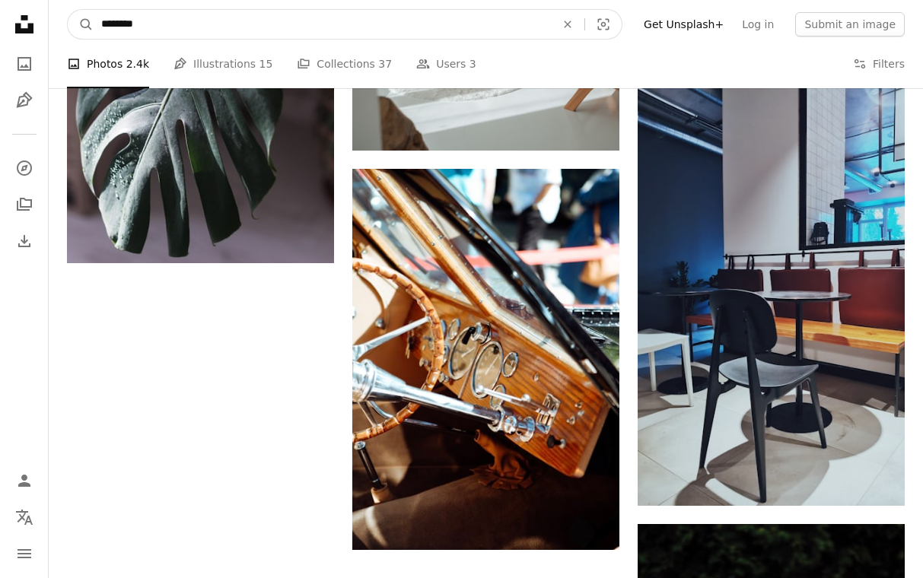
click at [168, 17] on input "********" at bounding box center [322, 24] width 457 height 29
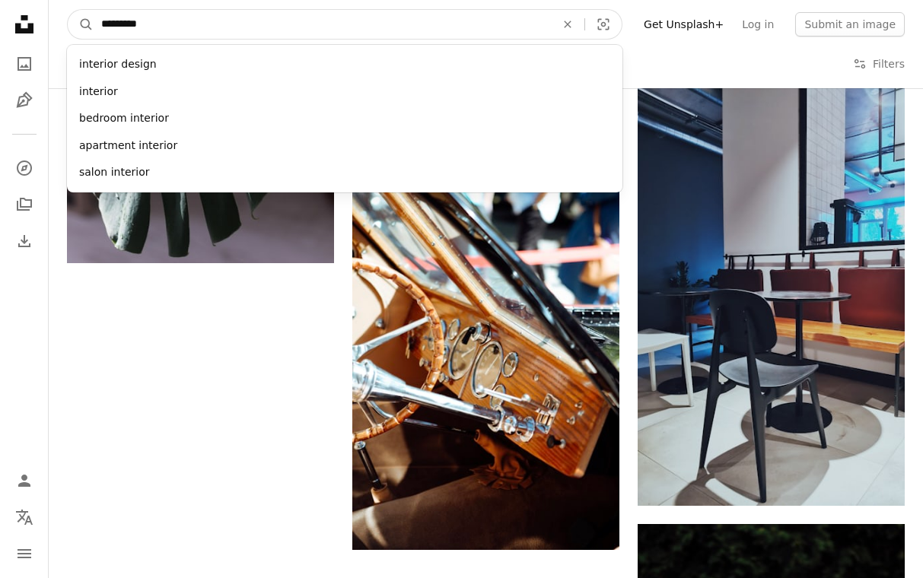
drag, startPoint x: 288, startPoint y: 30, endPoint x: -18, endPoint y: 31, distance: 306.6
paste input "Find visuals sitewide"
type input "********"
click at [68, 10] on button "A magnifying glass" at bounding box center [81, 24] width 26 height 29
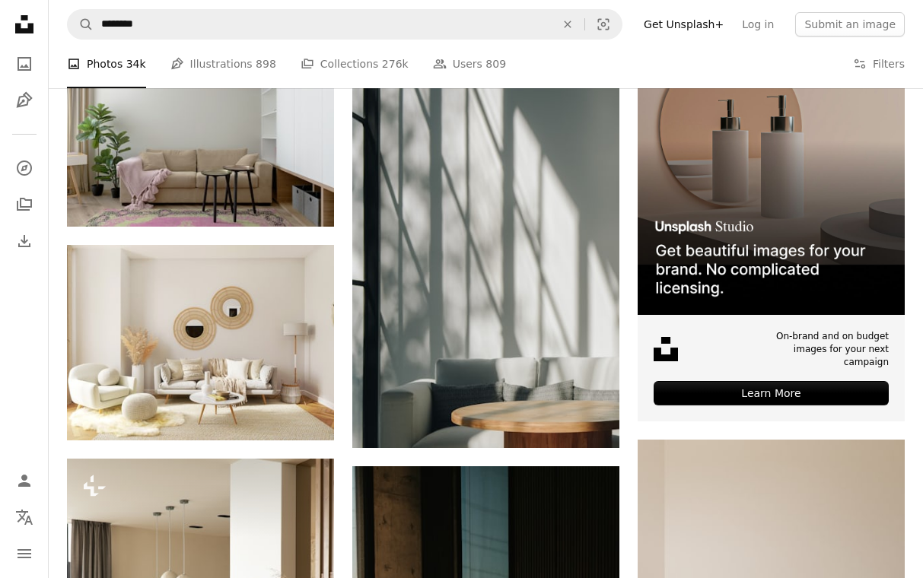
scroll to position [481, 0]
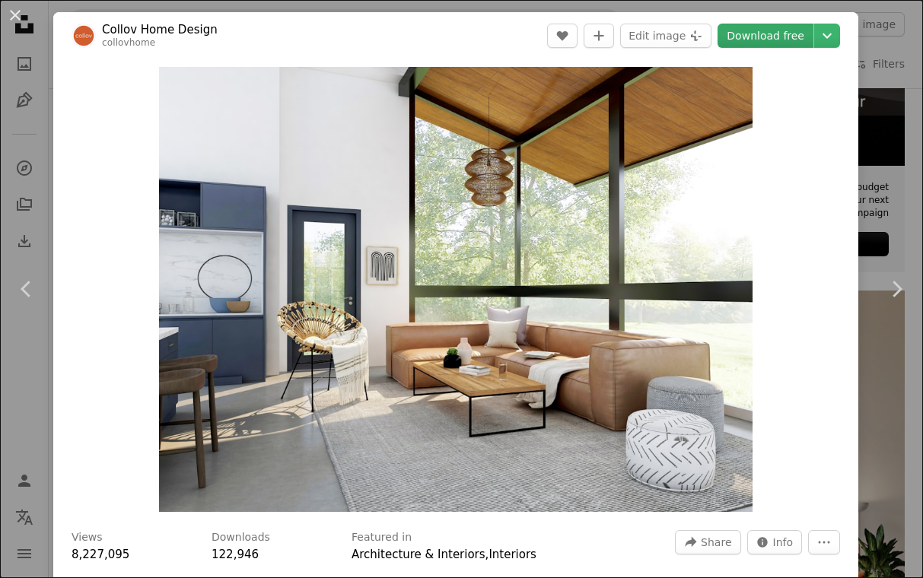
click at [768, 34] on link "Download free" at bounding box center [765, 36] width 96 height 24
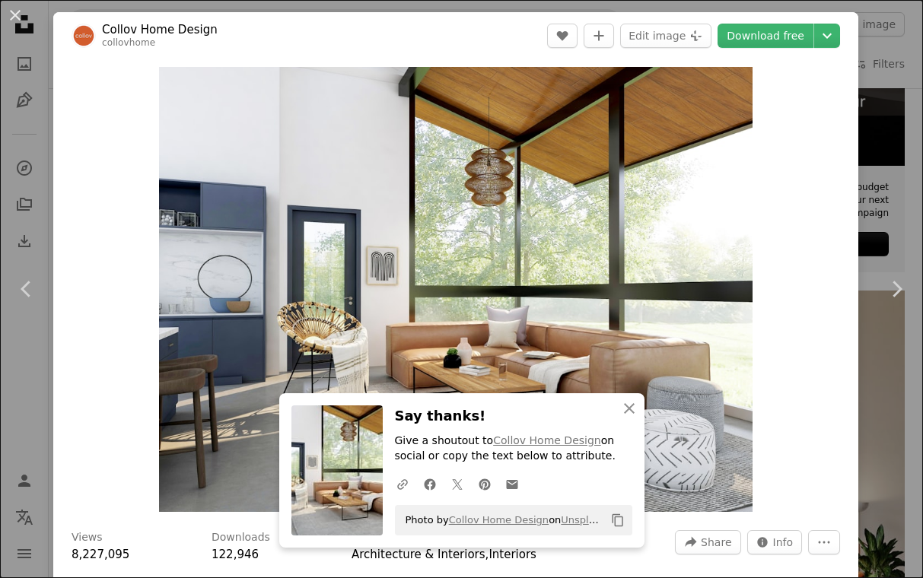
click at [901, 183] on div "An X shape Chevron left Chevron right An X shape Close Say thanks! Give a shout…" at bounding box center [461, 289] width 923 height 578
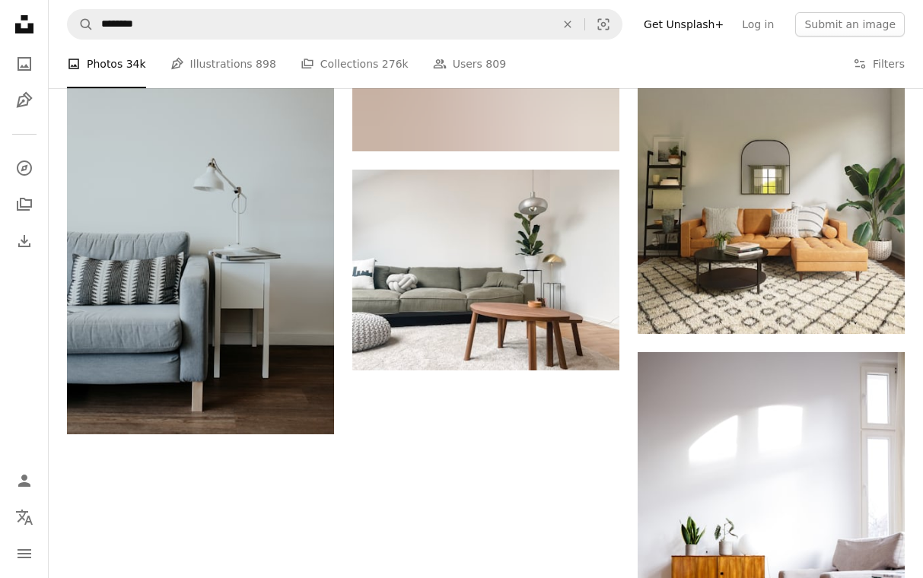
scroll to position [2100, 0]
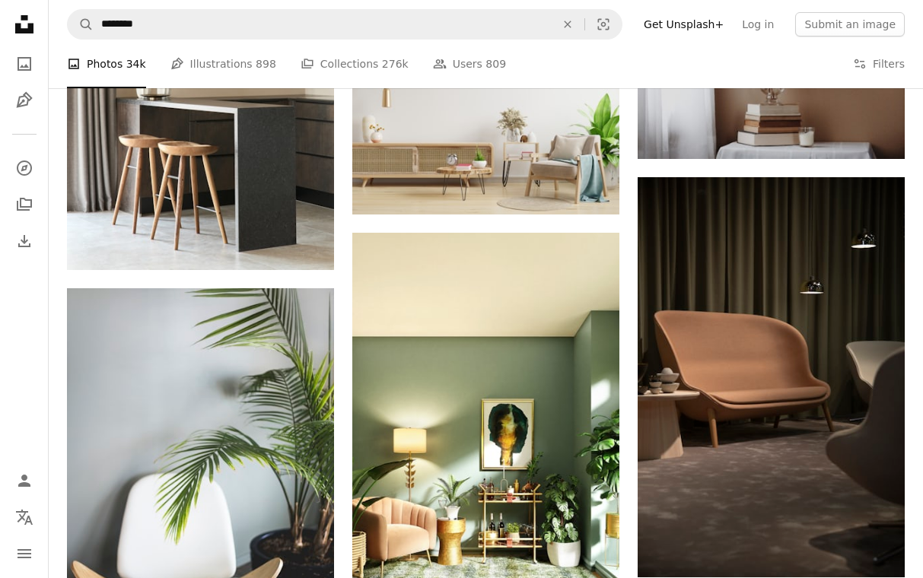
scroll to position [5685, 0]
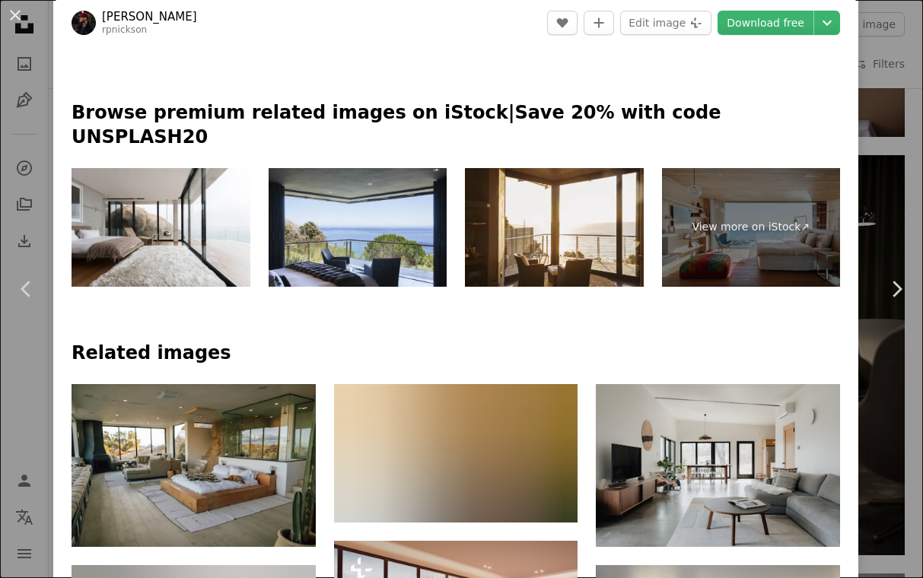
scroll to position [743, 0]
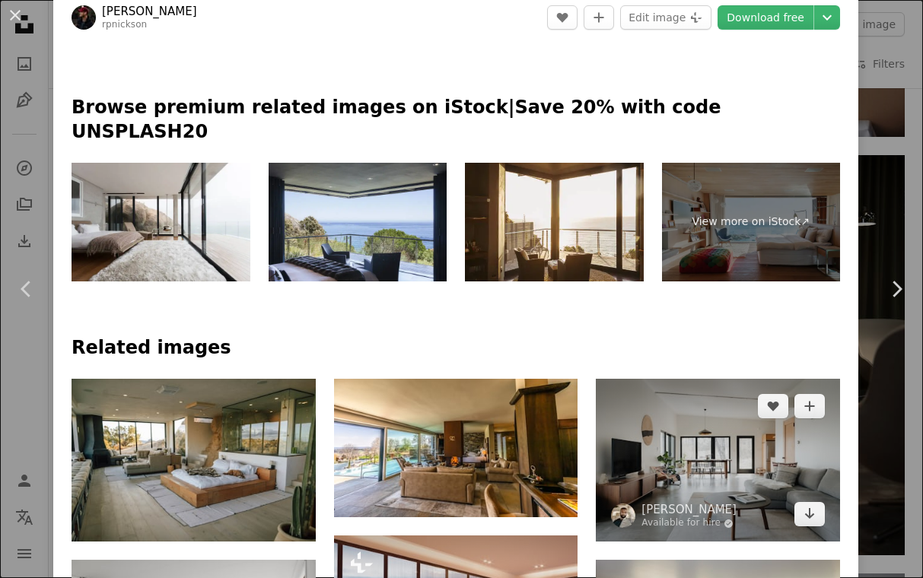
click at [701, 379] on img at bounding box center [718, 460] width 244 height 163
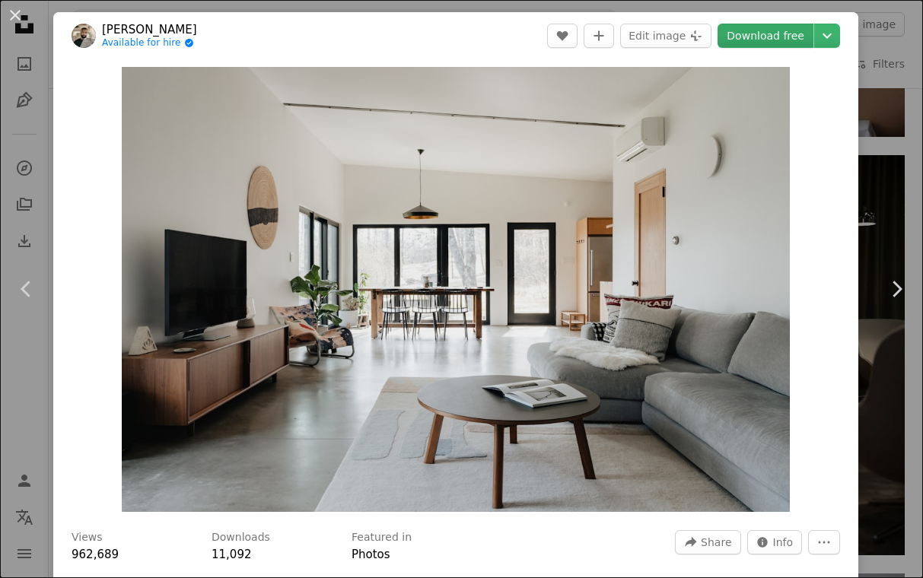
click at [763, 38] on link "Download free" at bounding box center [765, 36] width 96 height 24
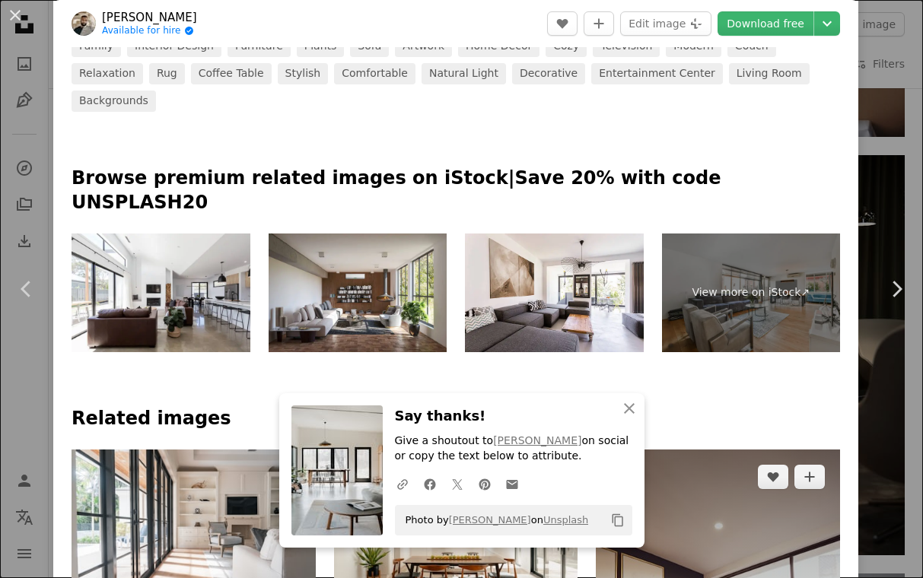
scroll to position [690, 0]
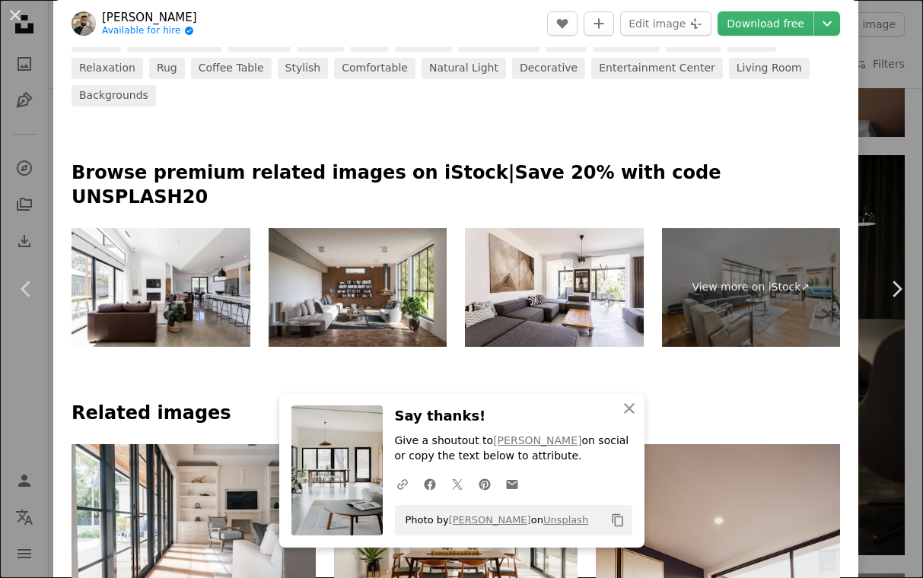
click at [812, 402] on h4 "Related images" at bounding box center [456, 414] width 768 height 24
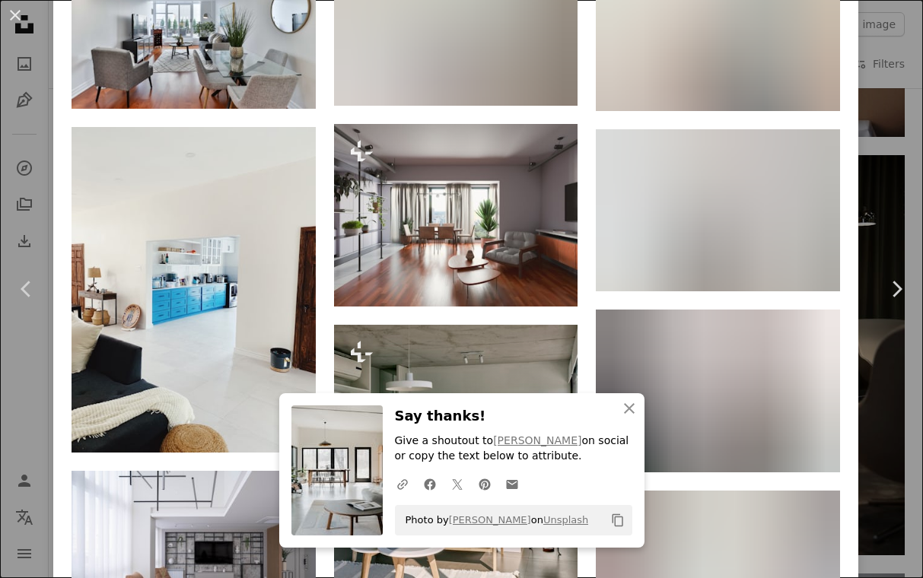
scroll to position [4150, 0]
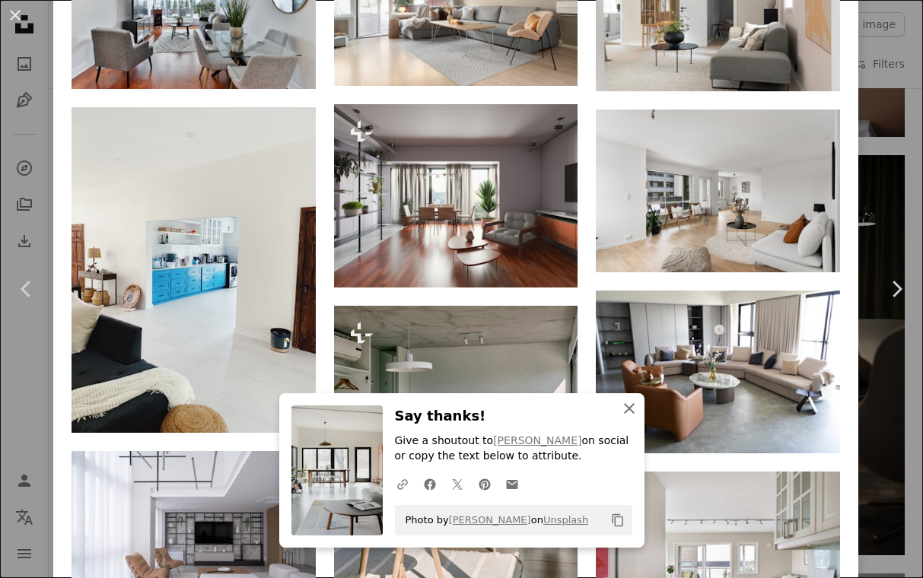
click at [629, 404] on icon "An X shape" at bounding box center [629, 408] width 18 height 18
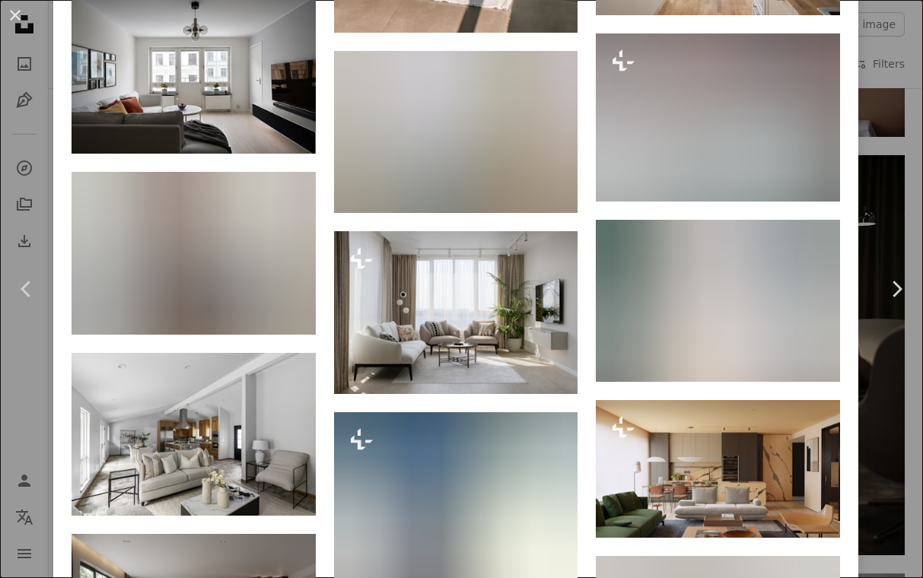
scroll to position [4788, 0]
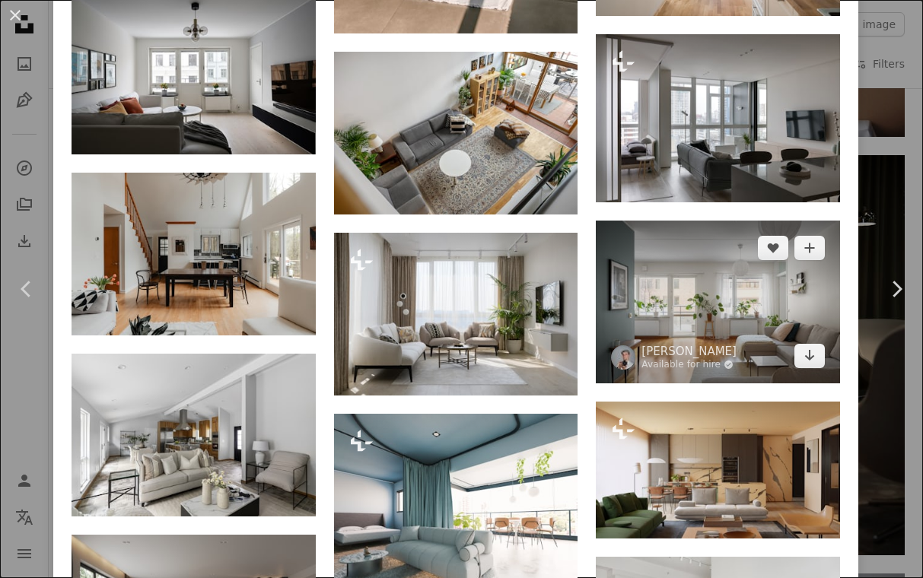
click at [761, 221] on img at bounding box center [718, 302] width 244 height 163
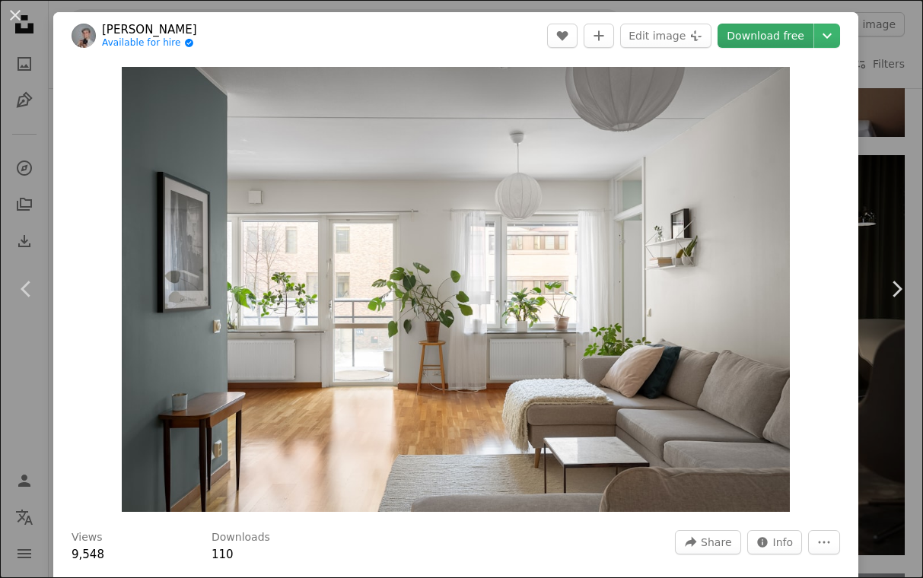
click at [790, 35] on link "Download free" at bounding box center [765, 36] width 96 height 24
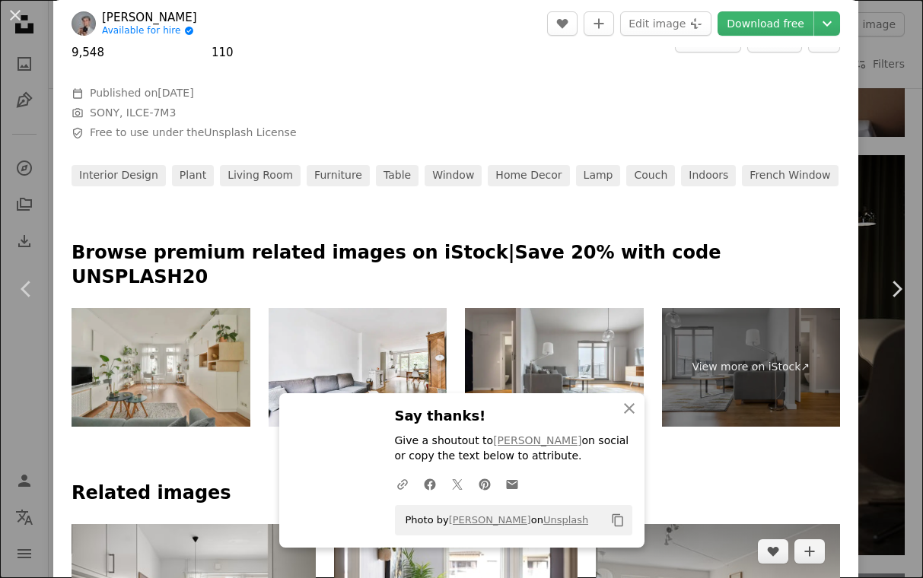
scroll to position [578, 0]
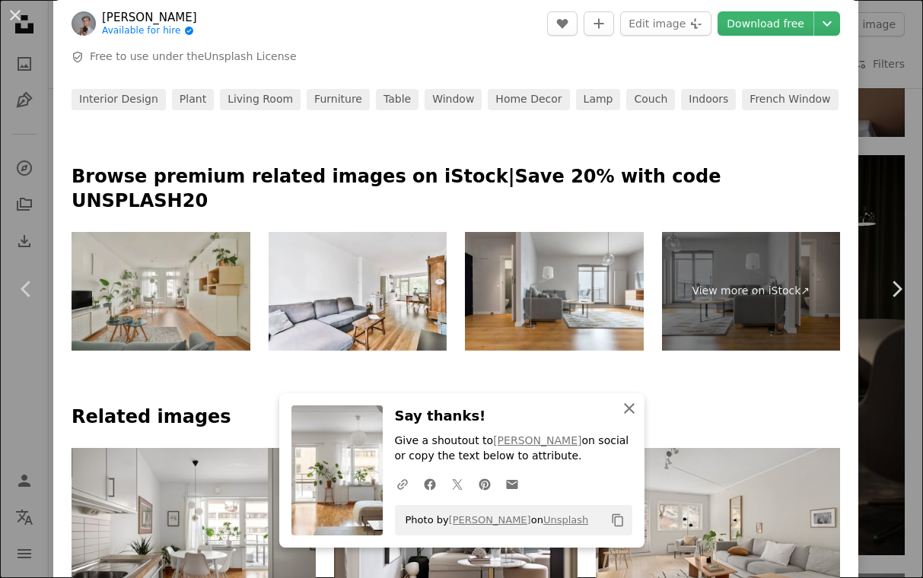
click at [629, 408] on icon "button" at bounding box center [629, 408] width 11 height 11
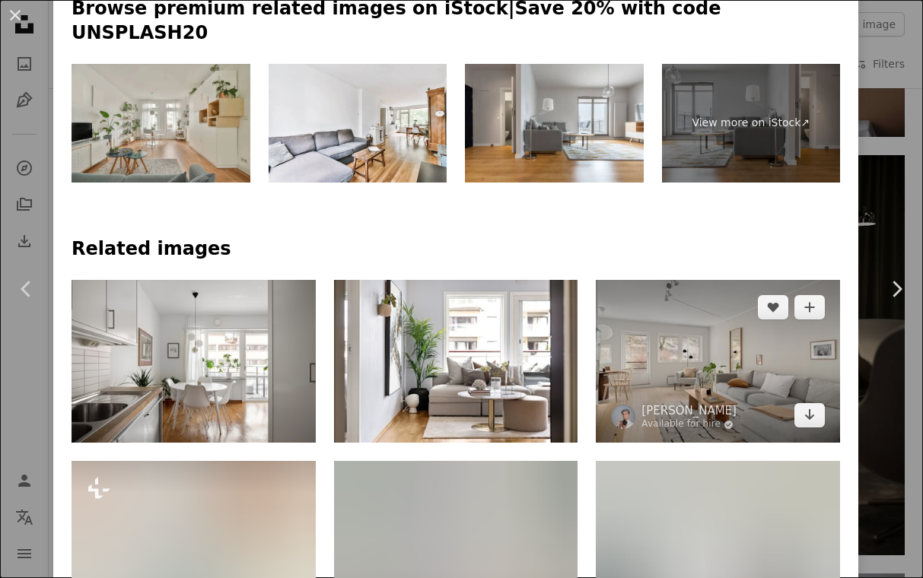
scroll to position [908, 0]
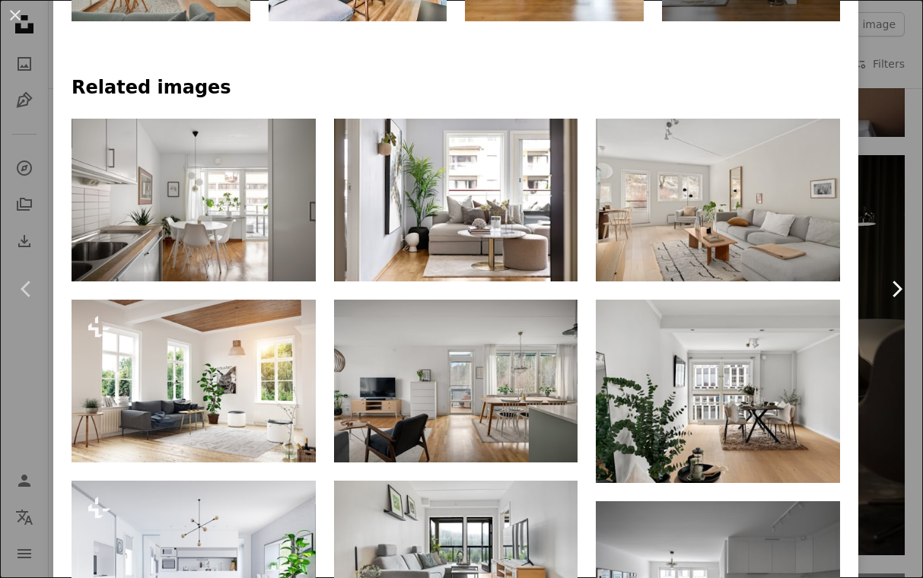
click at [888, 238] on link "Chevron right" at bounding box center [895, 289] width 53 height 146
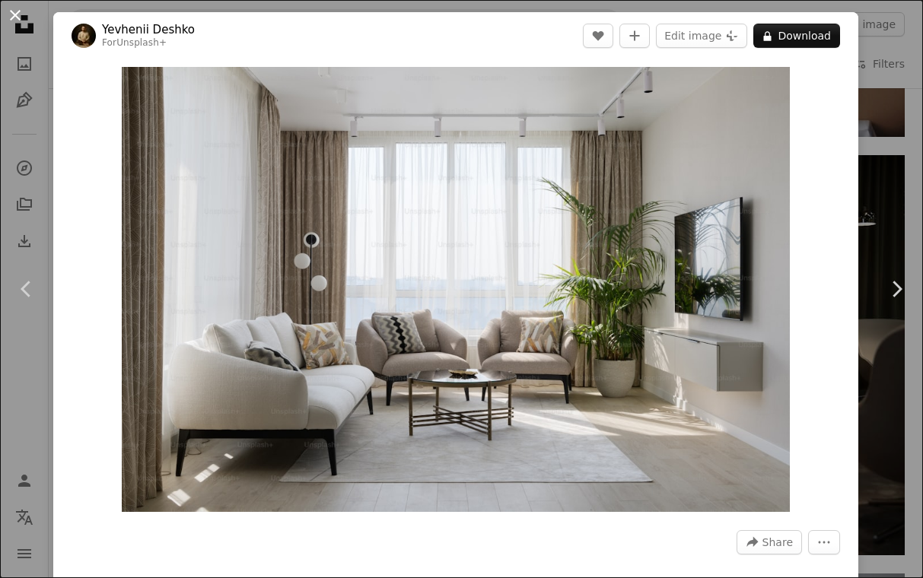
click at [9, 18] on button "An X shape" at bounding box center [15, 15] width 18 height 18
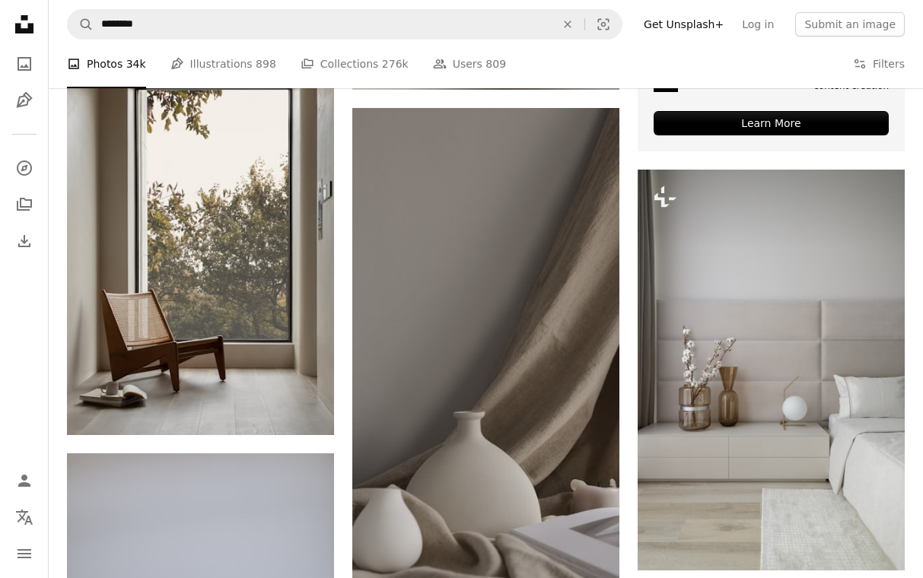
scroll to position [7005, 0]
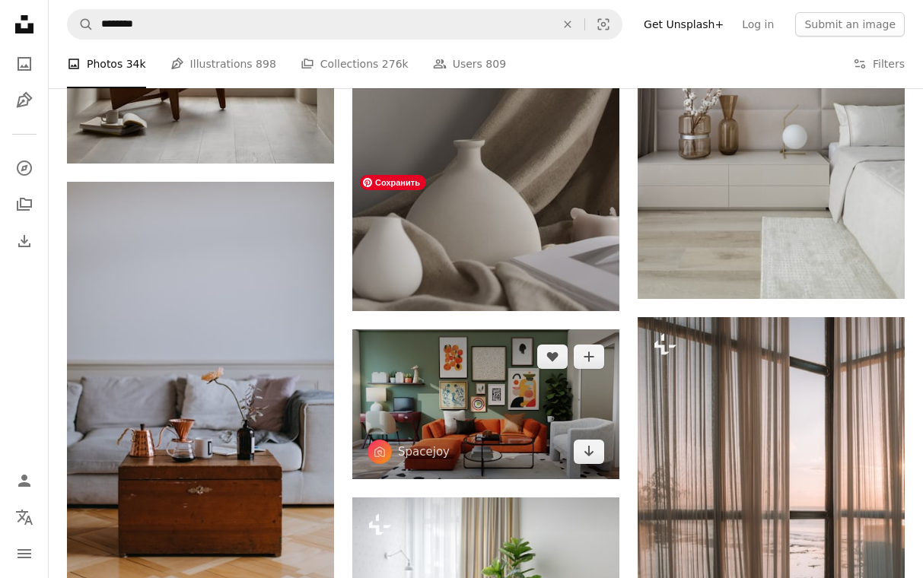
click at [511, 329] on img at bounding box center [485, 404] width 267 height 150
